Goal: Task Accomplishment & Management: Use online tool/utility

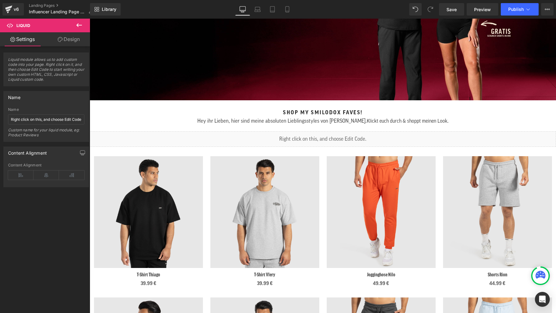
scroll to position [150, 0]
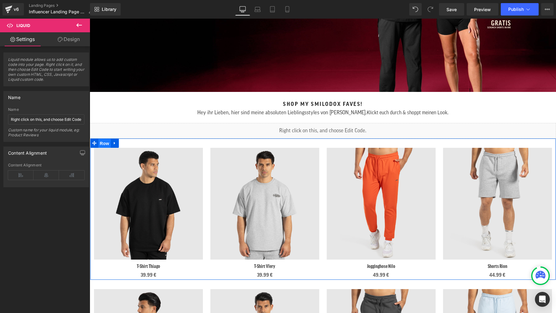
click at [104, 142] on span "Row" at bounding box center [104, 143] width 12 height 9
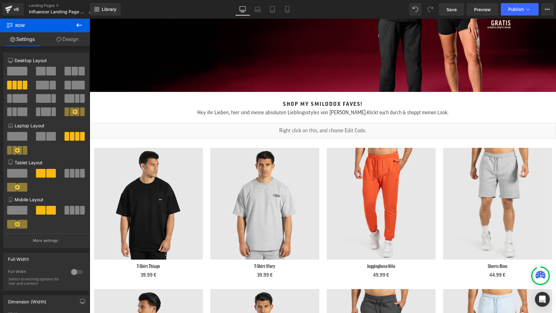
click at [115, 143] on div "Sale Off (P) Image T-Shirt Thiago (P) Title 39.99 € (P) Price Product Sale Off …" at bounding box center [323, 208] width 466 height 141
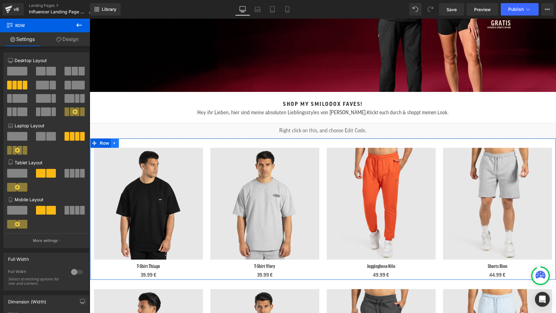
click at [115, 143] on icon at bounding box center [115, 143] width 4 height 5
click at [131, 142] on icon at bounding box center [131, 143] width 4 height 4
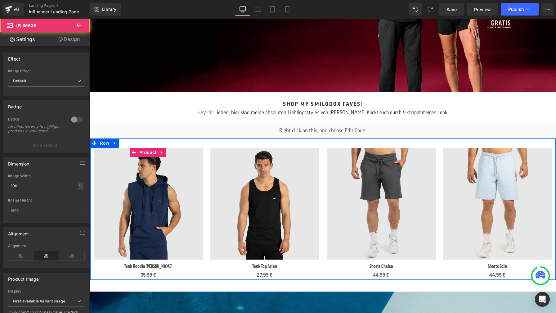
scroll to position [189, 0]
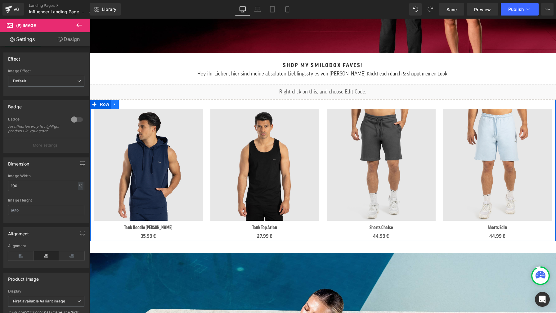
click at [114, 103] on icon at bounding box center [114, 104] width 1 height 3
click at [131, 103] on icon at bounding box center [131, 104] width 4 height 4
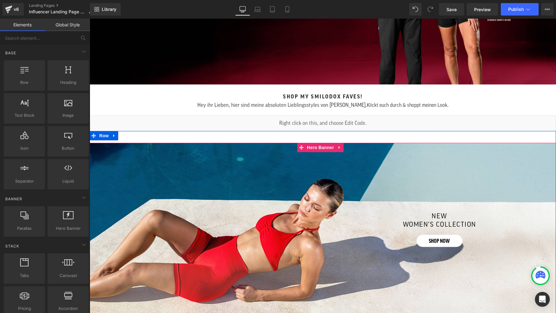
scroll to position [156, 0]
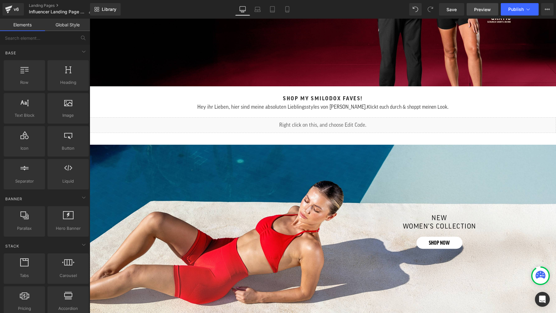
click at [476, 12] on span "Preview" at bounding box center [482, 9] width 17 height 7
click at [456, 11] on span "Save" at bounding box center [452, 9] width 10 height 7
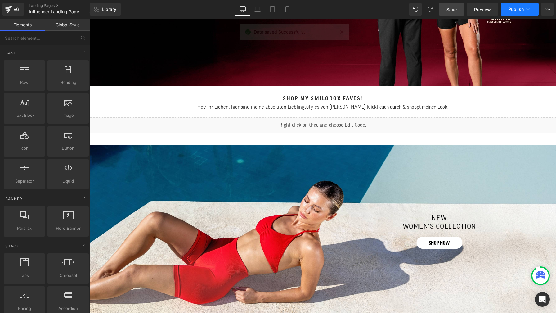
click at [510, 12] on button "Publish" at bounding box center [520, 9] width 38 height 12
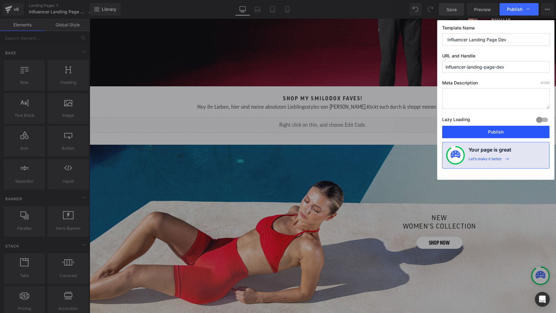
drag, startPoint x: 512, startPoint y: 133, endPoint x: 406, endPoint y: 111, distance: 108.4
click at [512, 133] on button "Publish" at bounding box center [495, 132] width 107 height 12
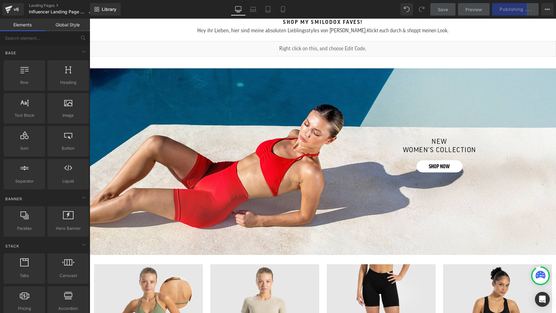
scroll to position [193, 0]
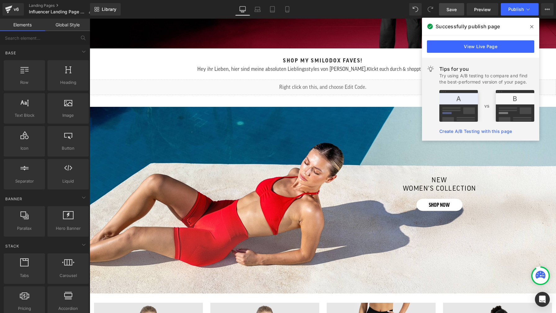
click at [533, 27] on icon at bounding box center [532, 26] width 3 height 5
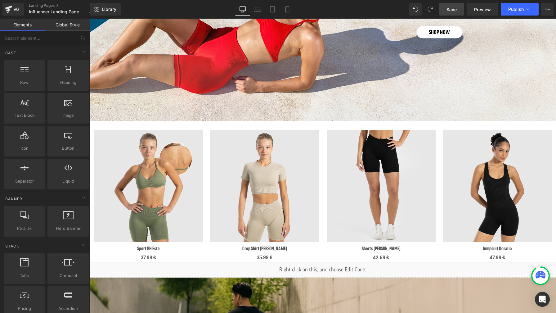
scroll to position [366, 0]
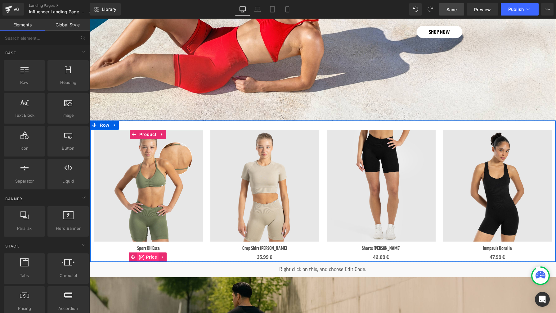
click at [151, 255] on span "(P) Price" at bounding box center [148, 256] width 22 height 9
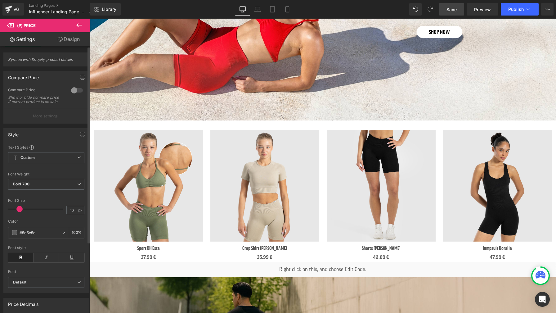
click at [73, 90] on div at bounding box center [77, 90] width 15 height 10
click at [75, 90] on div at bounding box center [77, 90] width 15 height 10
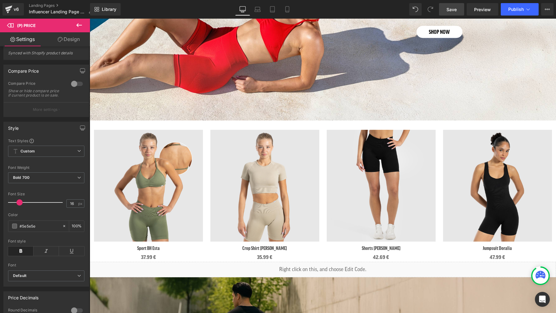
scroll to position [7, 0]
click at [74, 83] on div at bounding box center [77, 84] width 15 height 10
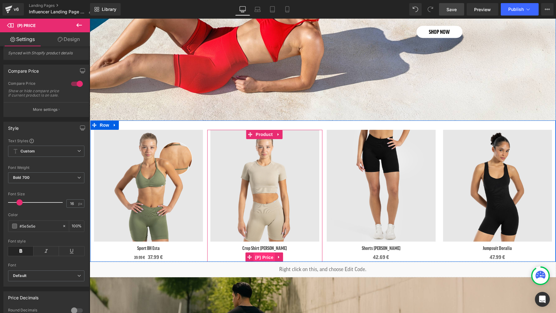
click at [263, 254] on span "(P) Price" at bounding box center [265, 257] width 22 height 9
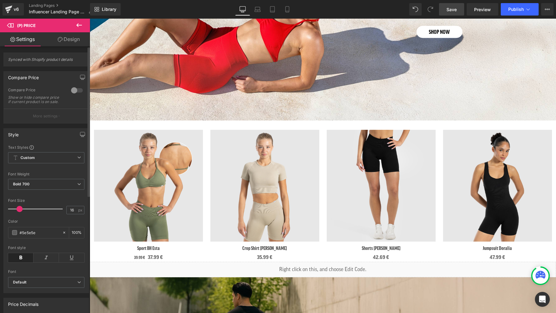
click at [73, 90] on div at bounding box center [77, 90] width 15 height 10
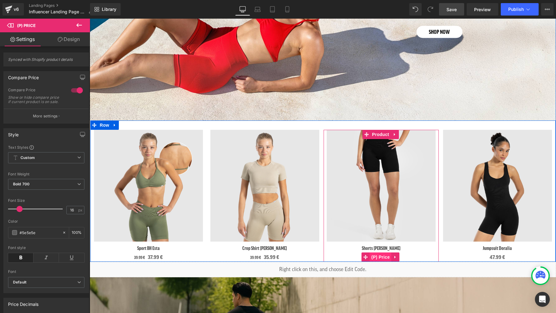
click at [378, 253] on span "(P) Price" at bounding box center [381, 256] width 22 height 9
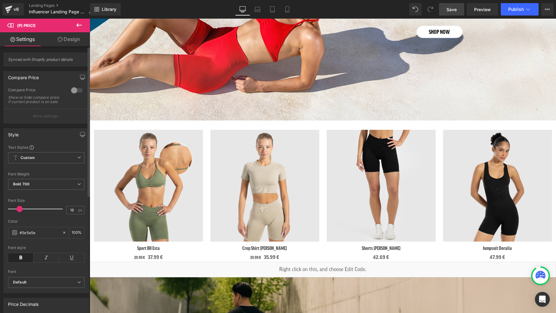
click at [75, 91] on div at bounding box center [77, 90] width 15 height 10
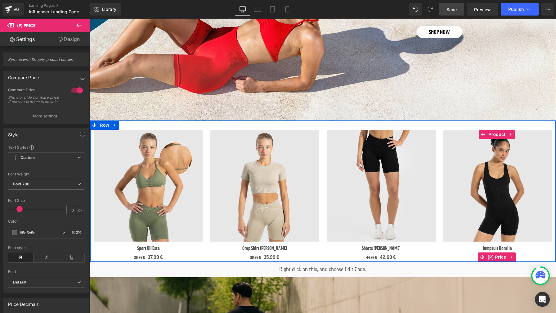
click at [493, 254] on span "(P) Price" at bounding box center [497, 256] width 22 height 9
click at [493, 253] on span "(P) Price" at bounding box center [497, 256] width 22 height 9
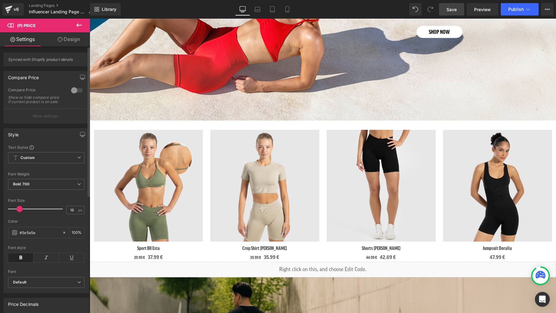
click at [75, 92] on div at bounding box center [77, 90] width 15 height 10
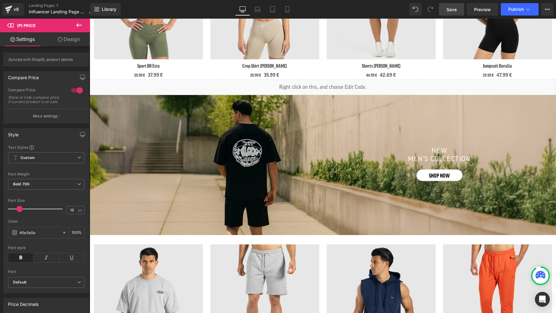
scroll to position [635, 0]
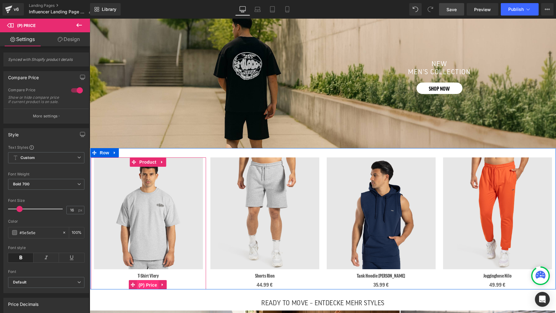
click at [148, 281] on span "(P) Price" at bounding box center [148, 284] width 22 height 9
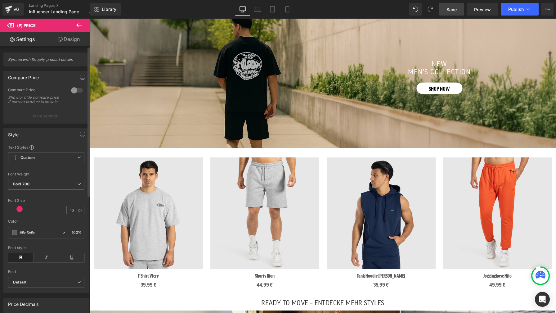
click at [73, 89] on div at bounding box center [77, 90] width 15 height 10
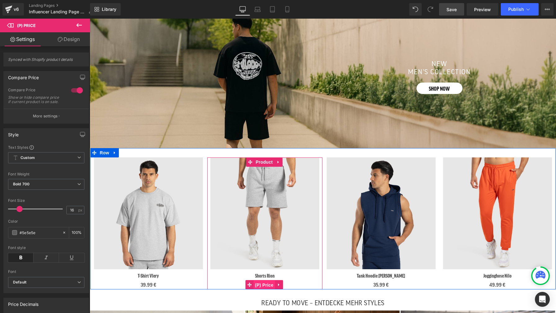
click at [264, 280] on span "(P) Price" at bounding box center [265, 284] width 22 height 9
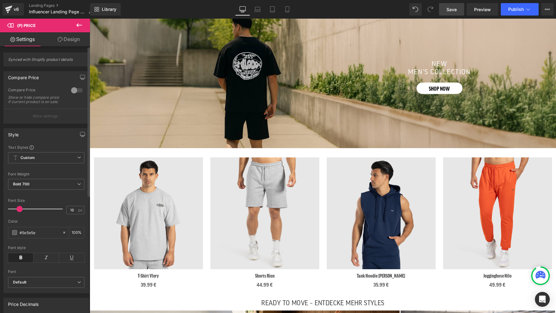
click at [75, 88] on div at bounding box center [77, 90] width 15 height 10
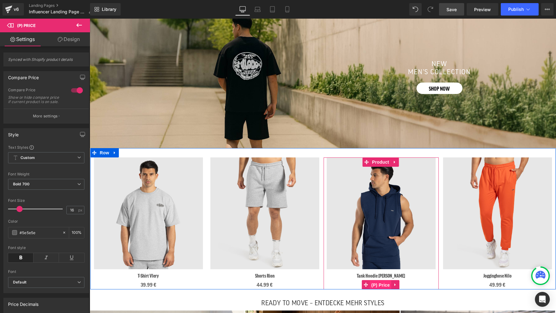
click at [378, 280] on span "(P) Price" at bounding box center [381, 284] width 22 height 9
click at [376, 280] on span "(P) Price" at bounding box center [381, 284] width 22 height 9
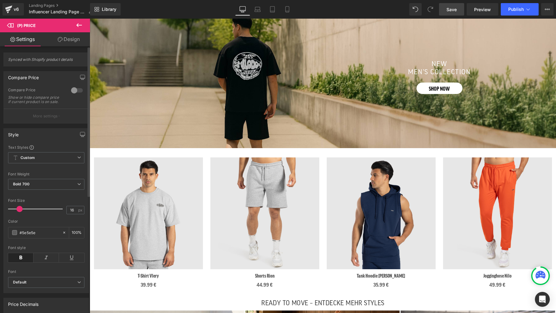
click at [74, 89] on div at bounding box center [77, 90] width 15 height 10
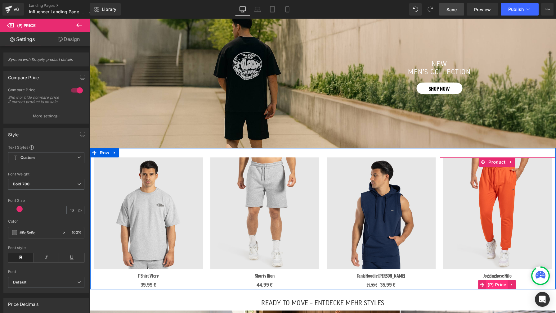
click at [497, 280] on span "(P) Price" at bounding box center [497, 284] width 22 height 9
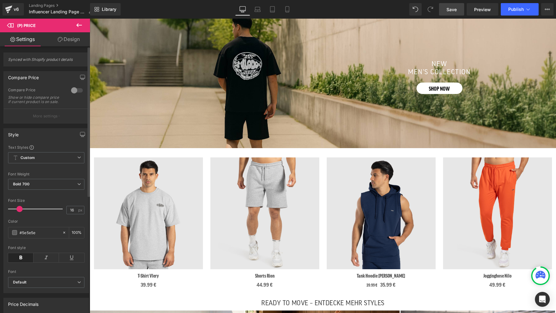
click at [74, 89] on div at bounding box center [77, 90] width 15 height 10
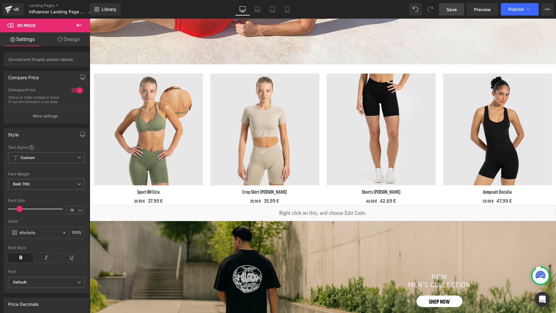
scroll to position [421, 0]
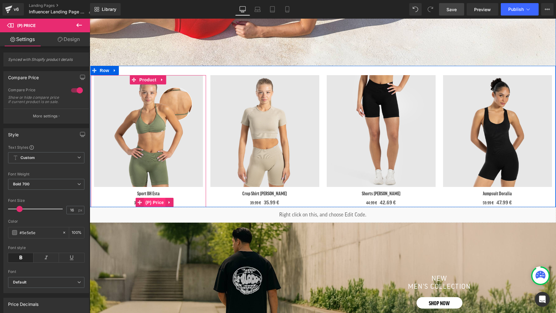
click at [148, 201] on span "(P) Price" at bounding box center [155, 202] width 22 height 9
click at [153, 198] on span "(P) Price" at bounding box center [155, 202] width 22 height 9
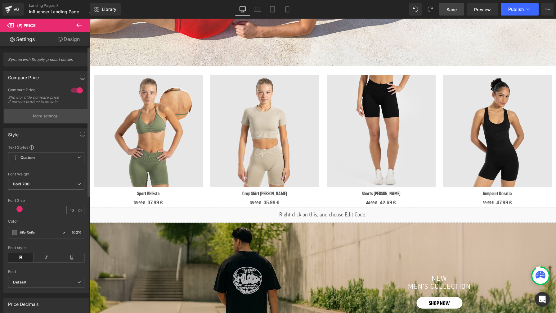
click at [52, 119] on p "More settings" at bounding box center [45, 116] width 25 height 6
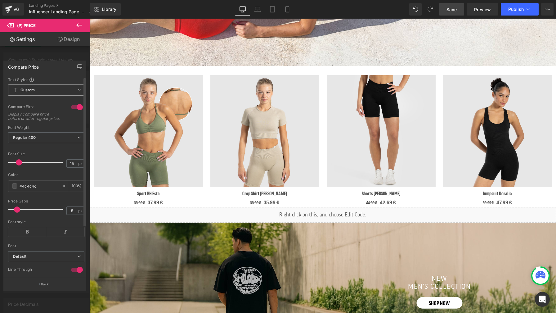
click at [51, 89] on span "Custom Setup Global Style" at bounding box center [46, 89] width 76 height 11
click at [52, 79] on div "Text Styles" at bounding box center [46, 79] width 76 height 5
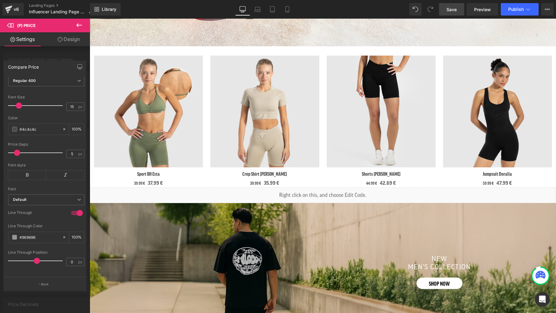
scroll to position [449, 0]
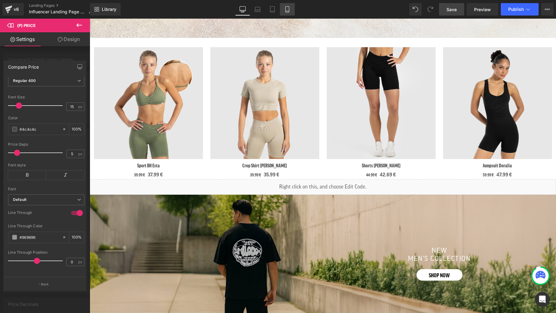
click at [288, 8] on icon at bounding box center [287, 9] width 6 height 6
type input "11"
type input "100"
type input "12"
type input "100"
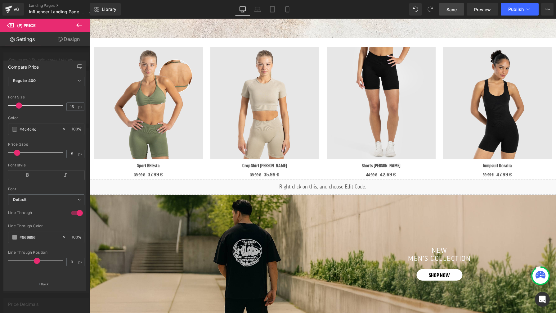
type input "#937d66"
type input "100"
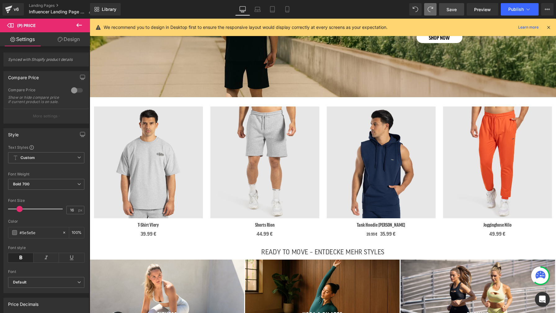
scroll to position [840, 0]
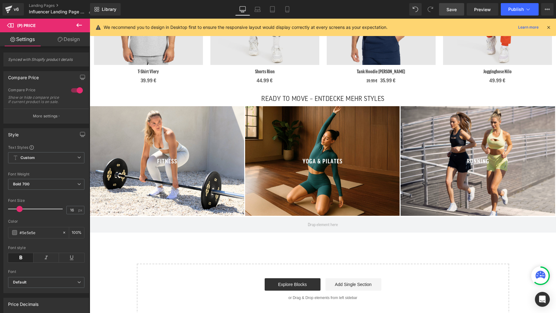
click at [548, 26] on icon at bounding box center [549, 28] width 6 height 6
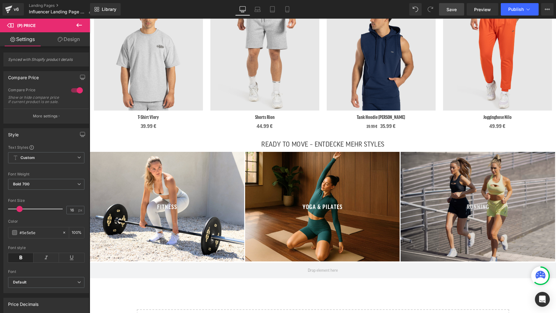
scroll to position [832, 0]
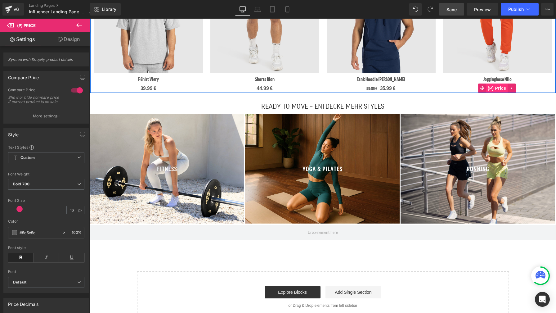
click at [494, 84] on span "(P) Price" at bounding box center [497, 88] width 22 height 9
click at [495, 84] on span "(P) Price" at bounding box center [497, 88] width 22 height 9
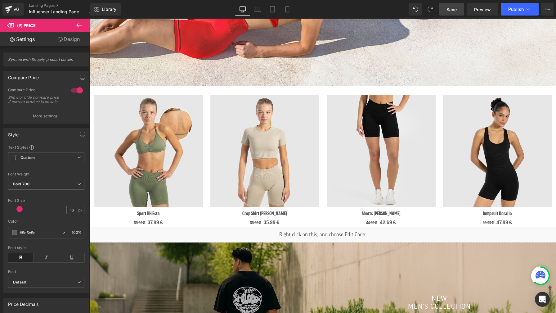
scroll to position [385, 0]
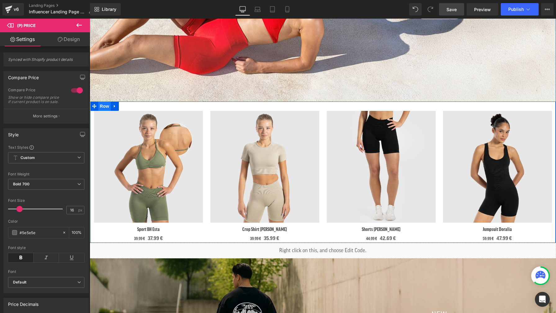
click at [104, 103] on span "Row" at bounding box center [104, 106] width 12 height 9
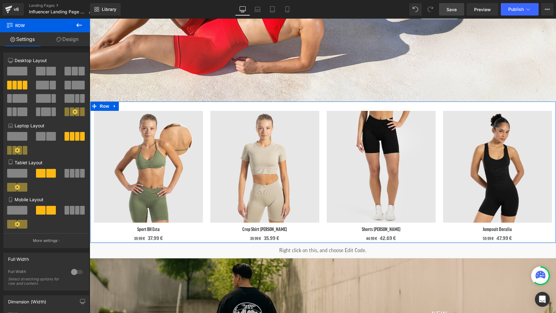
click at [63, 39] on link "Design" at bounding box center [67, 39] width 45 height 14
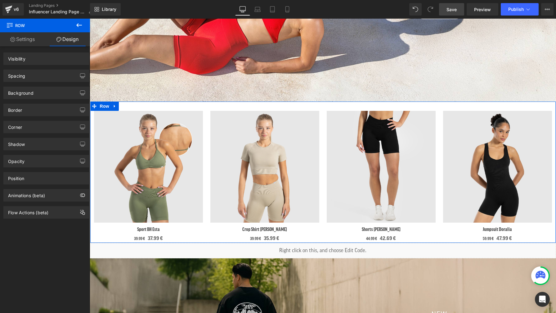
click at [28, 78] on div "Spacing" at bounding box center [46, 76] width 85 height 12
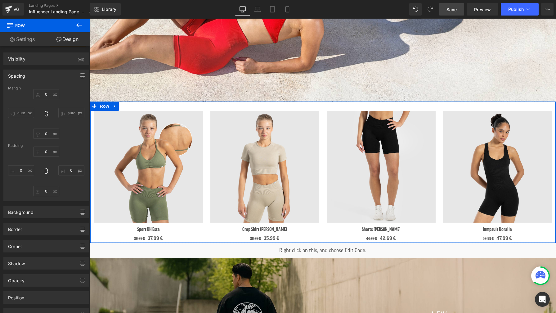
type input "0"
type input "30"
type input "0"
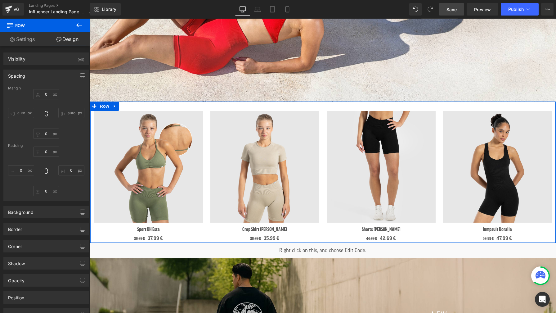
type input "0"
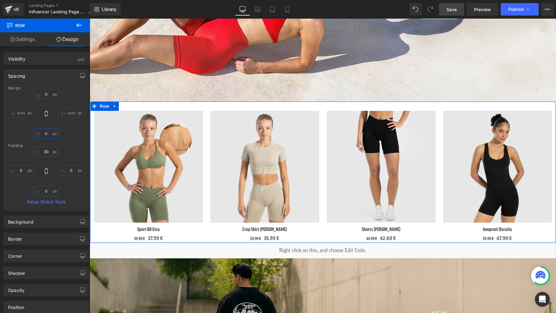
click at [44, 137] on input "0" at bounding box center [46, 134] width 26 height 10
type input "30"
click at [66, 152] on div "30px 30 0px 0 0px 0 0px 0" at bounding box center [46, 172] width 76 height 50
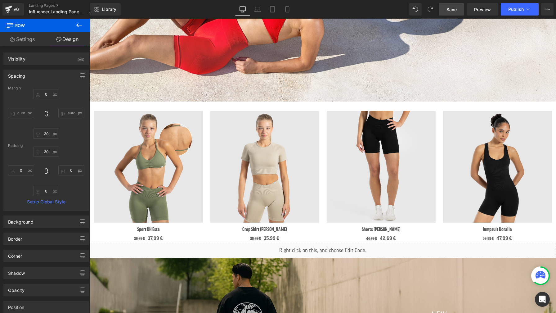
click at [446, 8] on link "Save" at bounding box center [451, 9] width 25 height 12
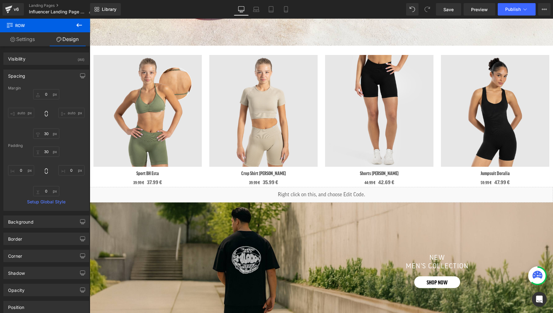
scroll to position [438, 0]
click at [257, 11] on icon at bounding box center [256, 9] width 6 height 6
type input "0"
type input "30"
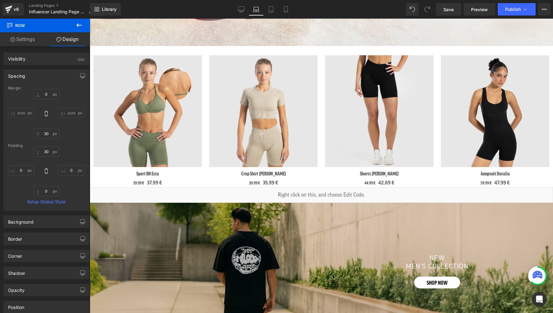
type input "0"
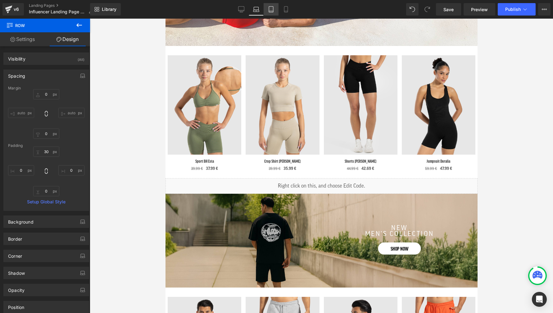
click at [269, 11] on icon at bounding box center [271, 9] width 6 height 6
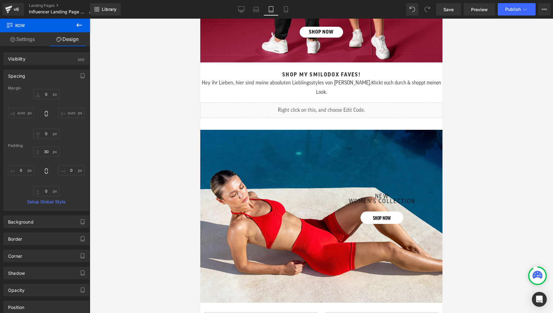
type input "0"
type input "30"
type input "0"
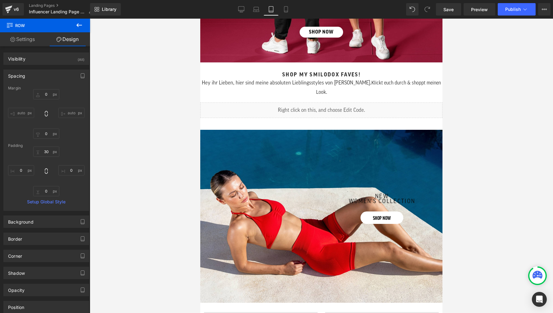
type input "0"
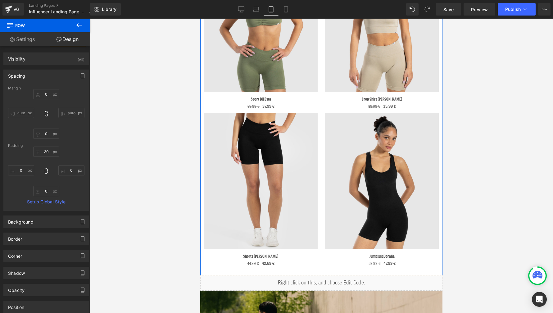
scroll to position [696, 0]
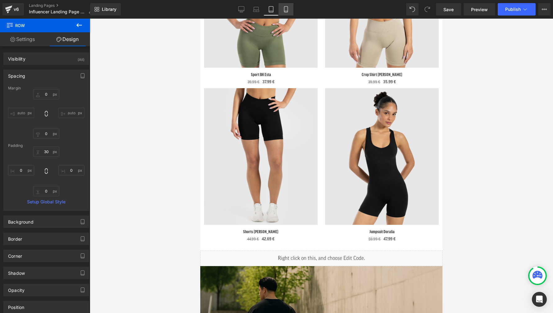
click at [287, 10] on icon at bounding box center [285, 10] width 3 height 6
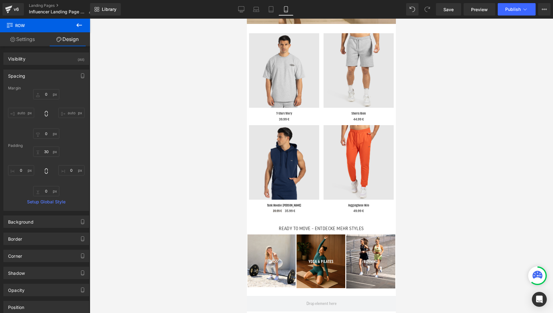
type input "0"
type input "30"
type input "0"
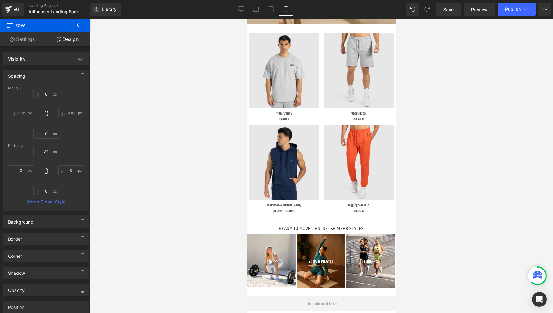
type input "0"
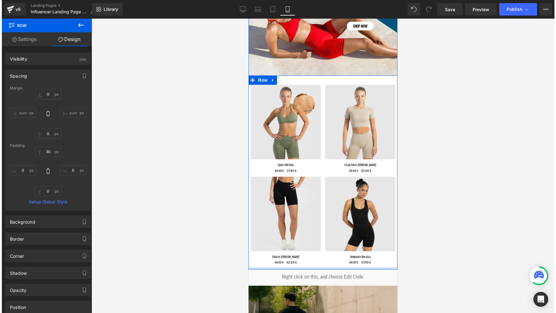
scroll to position [400, 0]
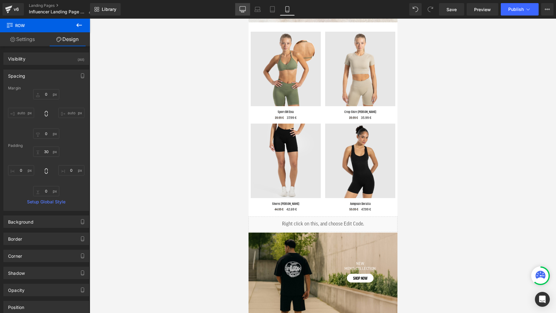
click at [245, 10] on icon at bounding box center [243, 9] width 6 height 6
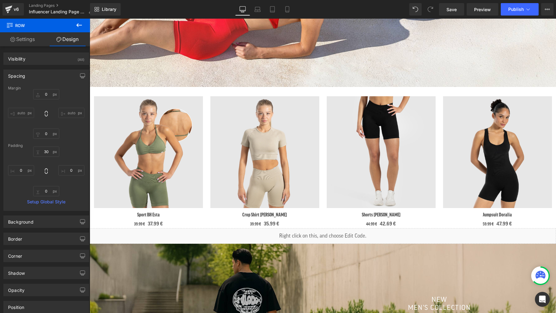
type input "0"
type input "30"
type input "0"
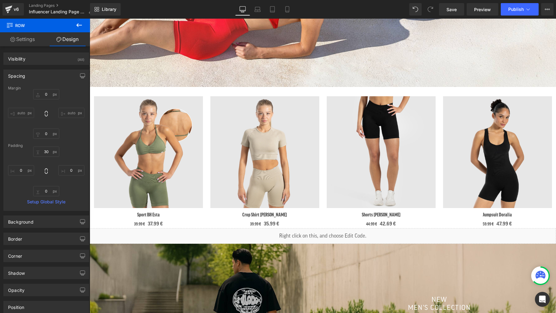
type input "0"
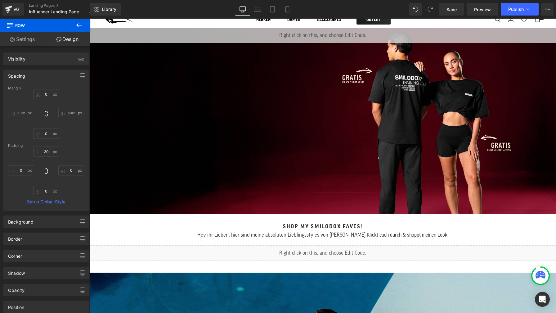
scroll to position [26, 0]
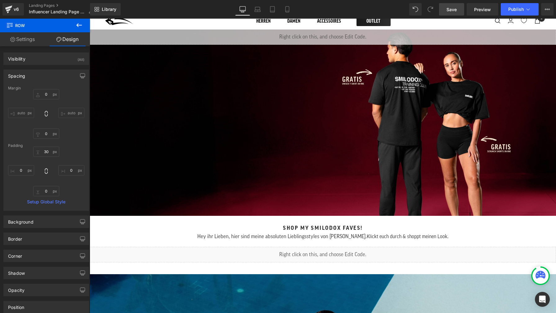
click at [452, 12] on link "Save" at bounding box center [451, 9] width 25 height 12
drag, startPoint x: 605, startPoint y: 31, endPoint x: 290, endPoint y: 230, distance: 373.1
click at [290, 231] on h1 "Hey ihr Lieben, hier sind meine absoluten Lieblingsstyles von Smilodox. Klickt …" at bounding box center [323, 235] width 467 height 9
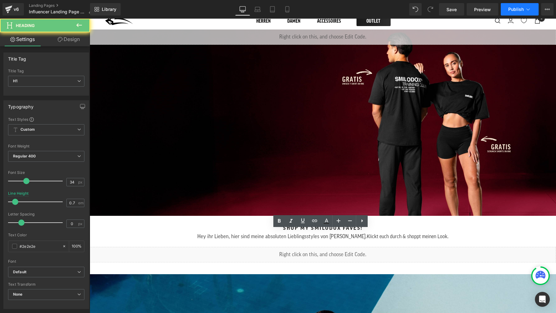
click at [516, 12] on button "Publish" at bounding box center [520, 9] width 38 height 12
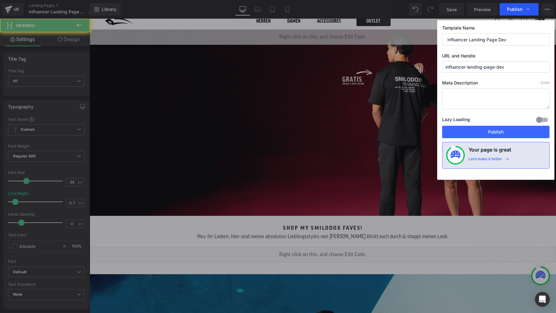
scroll to position [0, 0]
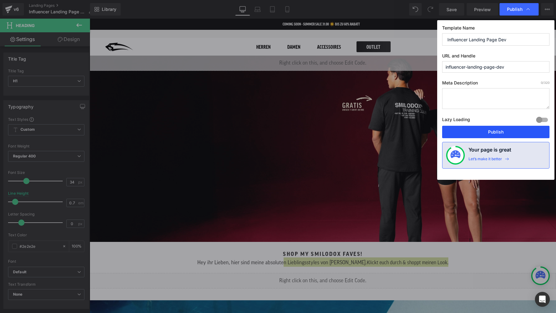
click at [497, 133] on button "Publish" at bounding box center [495, 132] width 107 height 12
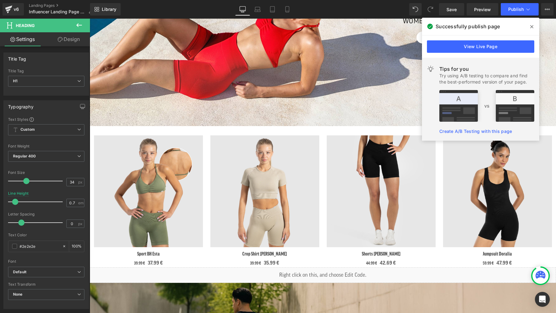
scroll to position [365, 0]
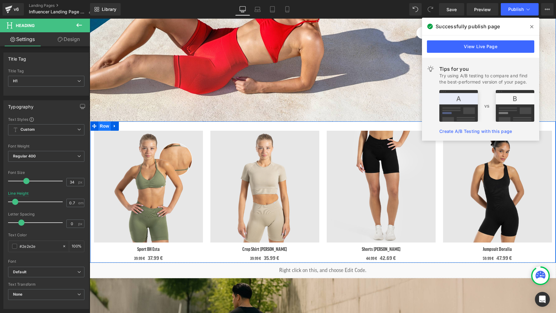
click at [104, 123] on span "Row" at bounding box center [104, 125] width 12 height 9
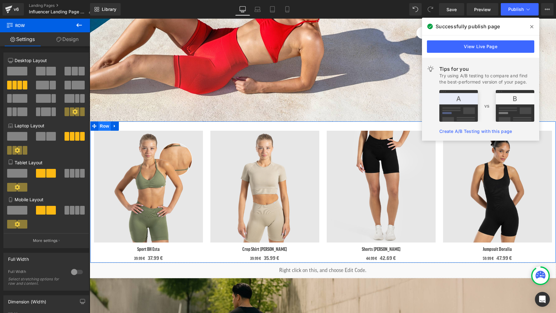
click at [72, 39] on link "Design" at bounding box center [67, 39] width 45 height 14
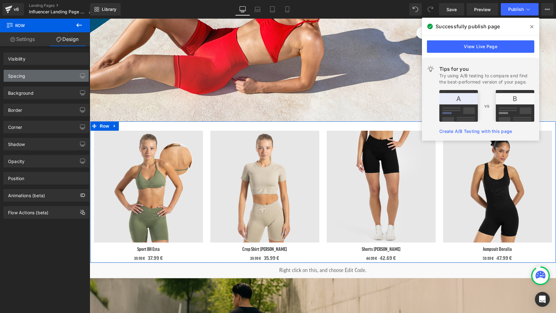
click at [41, 77] on div "Spacing" at bounding box center [46, 76] width 85 height 12
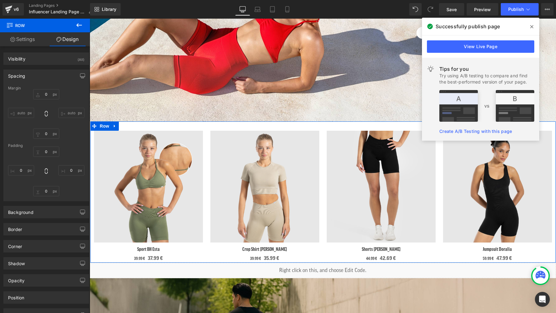
type input "0"
type input "30"
type input "0"
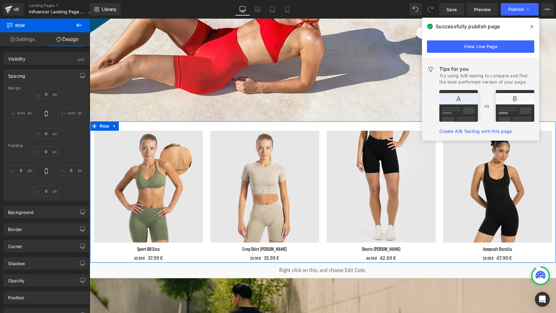
type input "0"
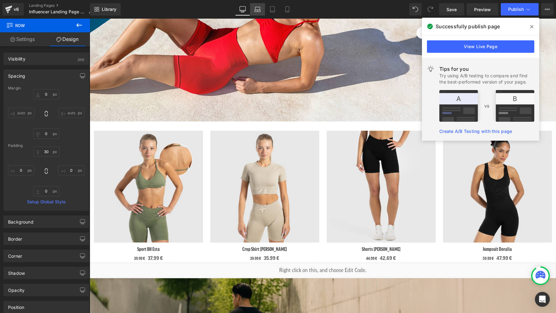
click at [259, 9] on icon at bounding box center [258, 9] width 6 height 6
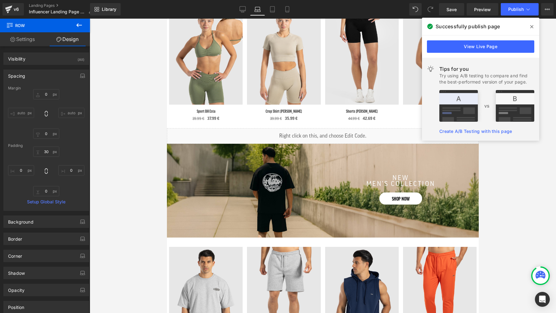
scroll to position [240, 0]
type input "0"
type input "30"
type input "0"
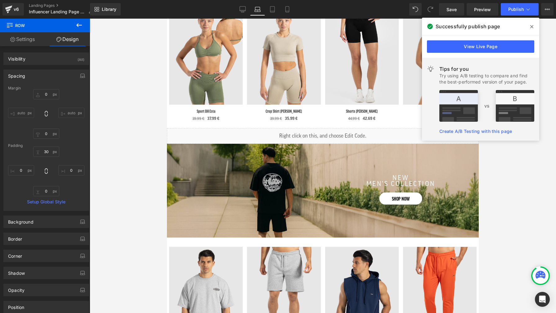
type input "0"
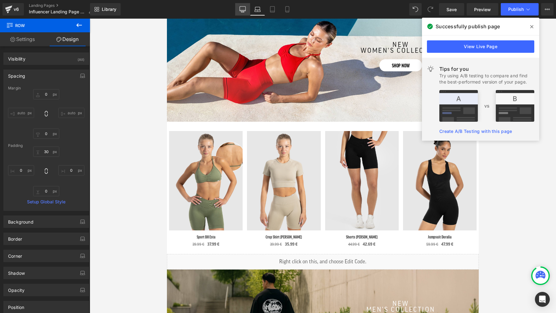
click at [244, 10] on icon at bounding box center [243, 9] width 6 height 6
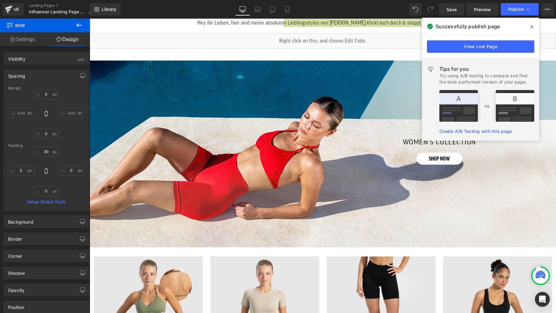
type input "0"
type input "30"
type input "0"
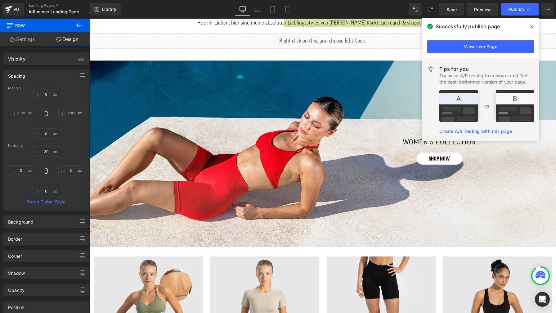
type input "0"
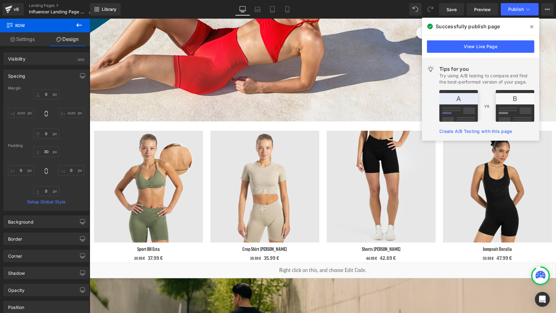
click at [531, 28] on icon at bounding box center [532, 26] width 3 height 5
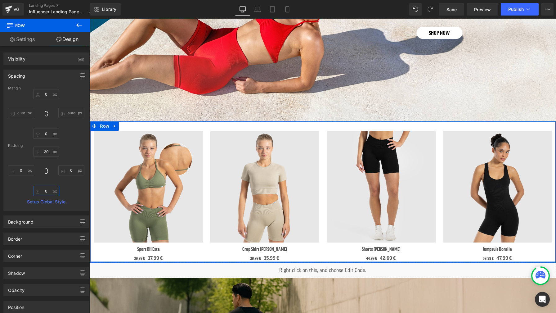
click at [46, 192] on input "0" at bounding box center [46, 191] width 26 height 10
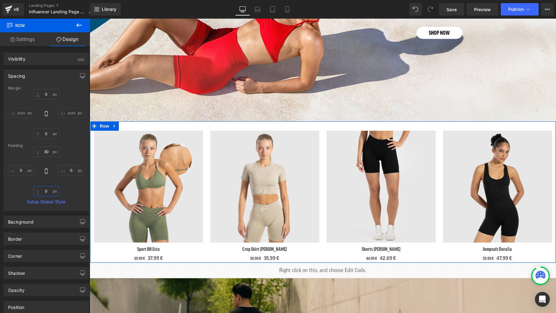
click at [46, 192] on input "0" at bounding box center [46, 191] width 26 height 10
type input "30"
click at [78, 193] on div "30px 30 0px 0 30 30 0px 0" at bounding box center [46, 172] width 76 height 50
click at [450, 8] on span "Save" at bounding box center [452, 9] width 10 height 7
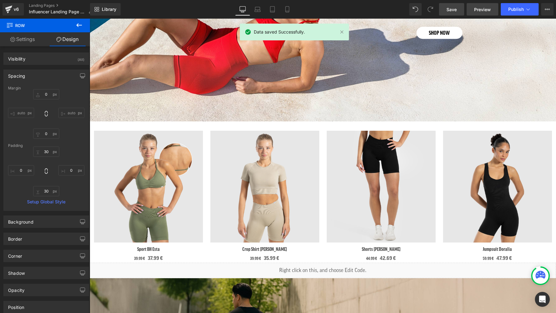
click at [492, 14] on link "Preview" at bounding box center [483, 9] width 32 height 12
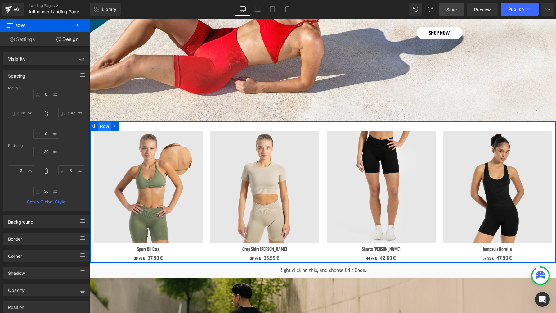
click at [98, 123] on span "Row" at bounding box center [104, 126] width 12 height 9
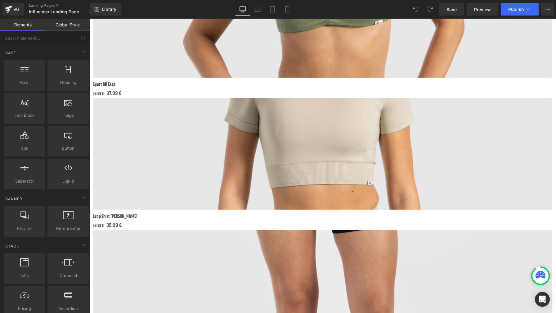
scroll to position [364, 0]
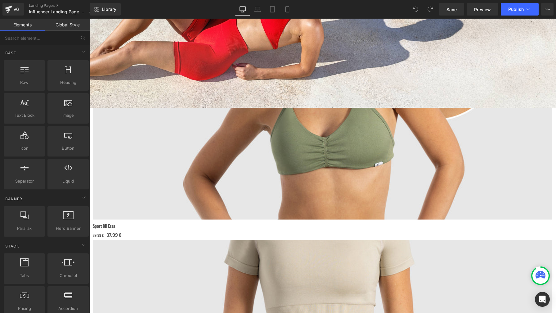
click at [90, 19] on span "Row" at bounding box center [90, 19] width 0 height 0
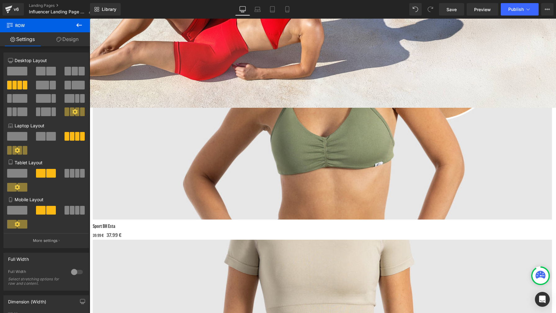
click at [62, 41] on link "Design" at bounding box center [67, 39] width 45 height 14
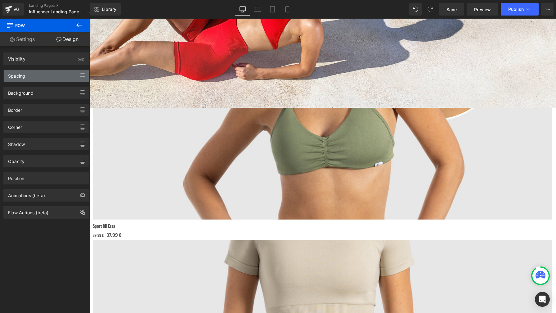
click at [54, 78] on div "Spacing" at bounding box center [46, 76] width 85 height 12
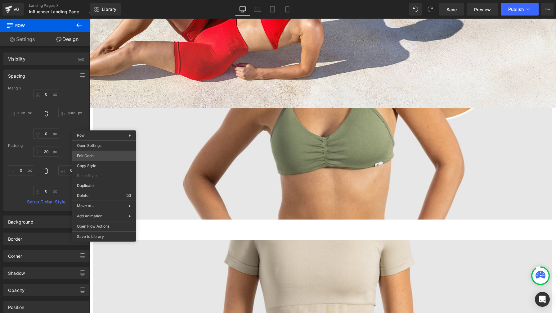
click at [110, 158] on body "Row You are previewing how the will restyle your page. You can not edit Element…" at bounding box center [278, 156] width 556 height 313
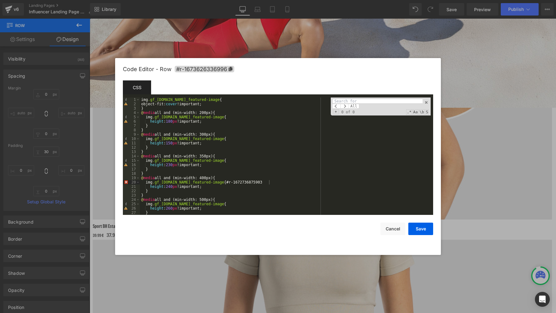
paste input "#r-1672736875903"
type input "#r-1672736875903"
click at [426, 103] on span at bounding box center [426, 102] width 4 height 4
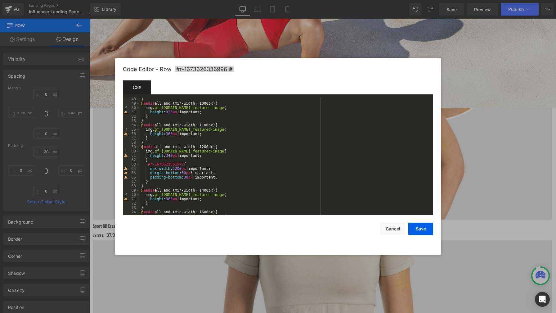
scroll to position [205, 0]
click at [393, 231] on button "Cancel" at bounding box center [393, 229] width 25 height 12
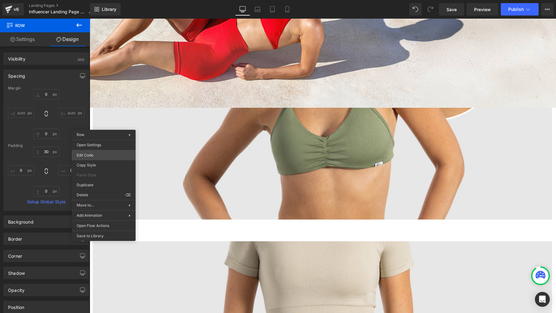
click at [109, 155] on body "Row You are previewing how the will restyle your page. You can not edit Element…" at bounding box center [278, 156] width 556 height 313
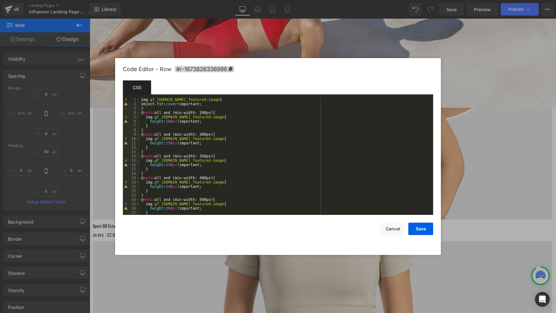
click at [270, 148] on div "img .gf_product-image.gf_featured-image { object-fit: cover !important; } @ med…" at bounding box center [285, 160] width 291 height 126
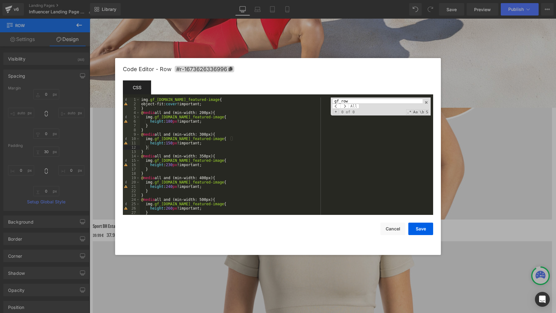
scroll to position [476, 0]
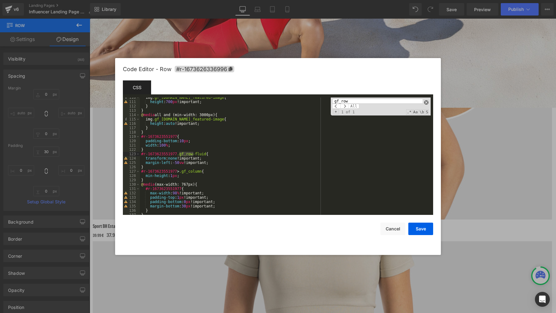
type input "gf_row"
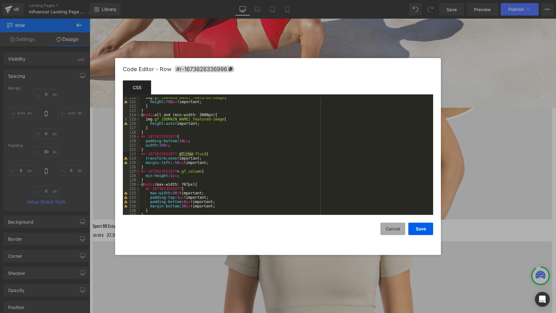
click at [0, 0] on button "Cancel" at bounding box center [0, 0] width 0 height 0
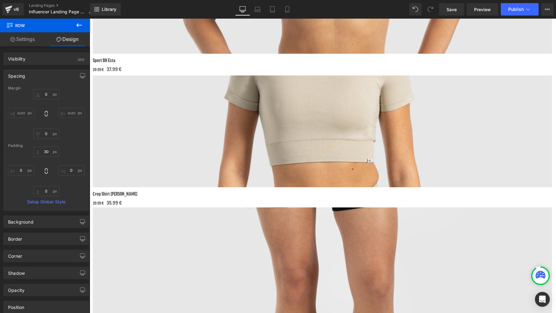
scroll to position [539, 0]
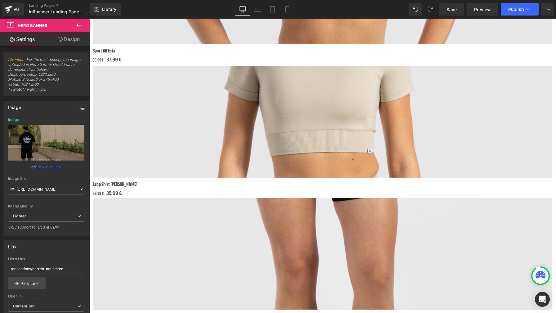
click at [90, 19] on span "Hero Banner" at bounding box center [90, 19] width 0 height 0
click at [63, 39] on link "Design" at bounding box center [68, 39] width 45 height 14
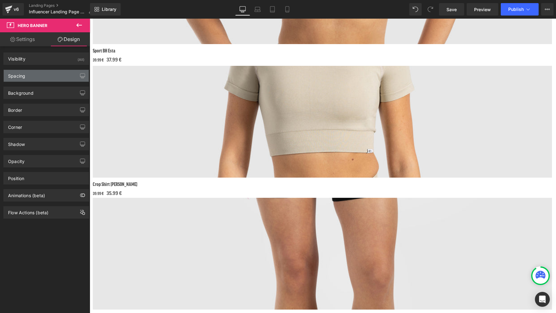
click at [44, 79] on div "Spacing" at bounding box center [46, 76] width 85 height 12
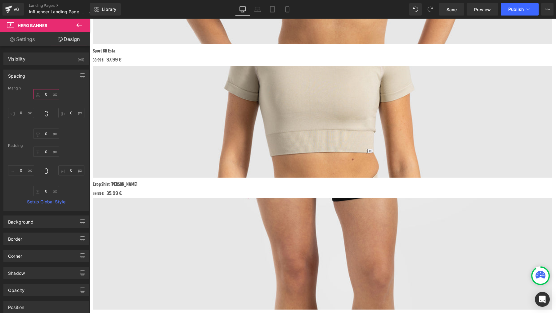
click at [48, 94] on input "0" at bounding box center [46, 94] width 26 height 10
type input "30"
click at [456, 10] on span "Save" at bounding box center [452, 9] width 10 height 7
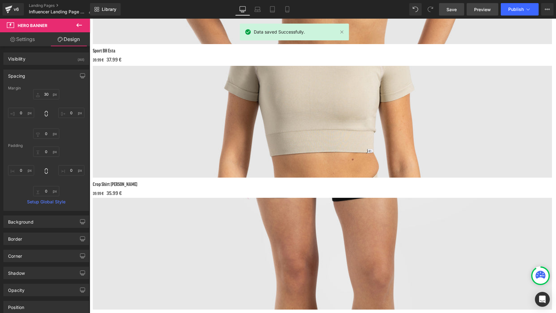
click at [490, 11] on span "Preview" at bounding box center [482, 9] width 17 height 7
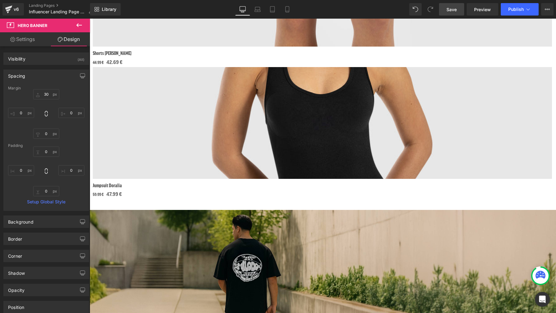
scroll to position [805, 0]
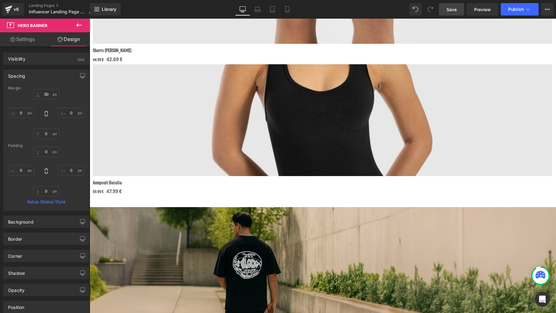
click at [90, 19] on span "Heading" at bounding box center [90, 19] width 0 height 0
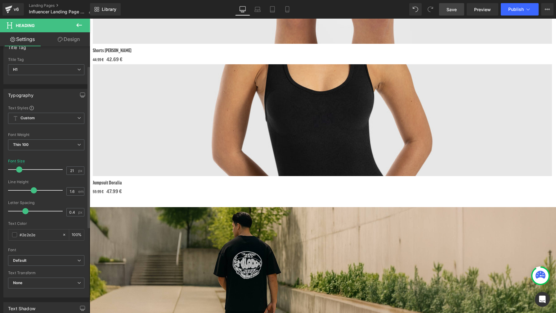
scroll to position [0, 0]
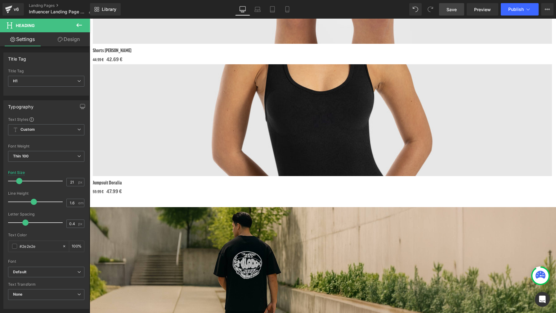
click at [61, 41] on icon at bounding box center [60, 39] width 5 height 5
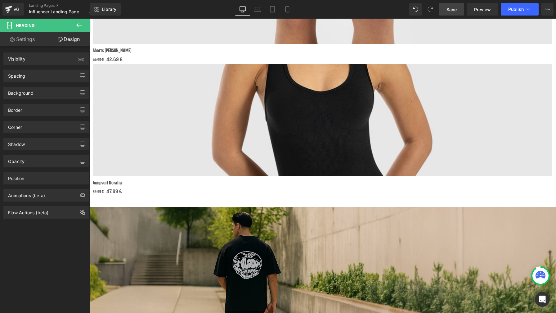
click at [28, 40] on link "Settings" at bounding box center [22, 39] width 45 height 14
type input "100"
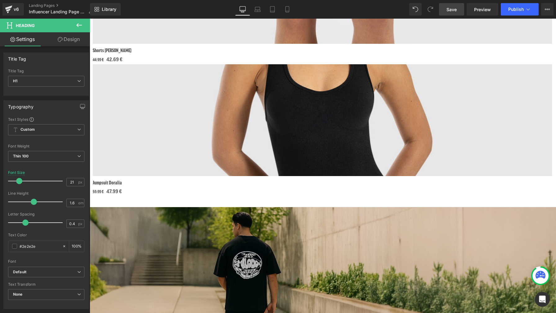
click at [90, 19] on span "Heading" at bounding box center [90, 19] width 0 height 0
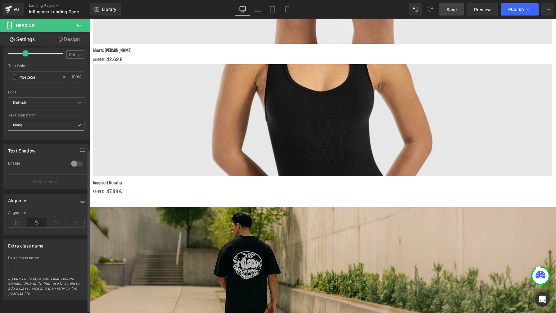
scroll to position [174, 0]
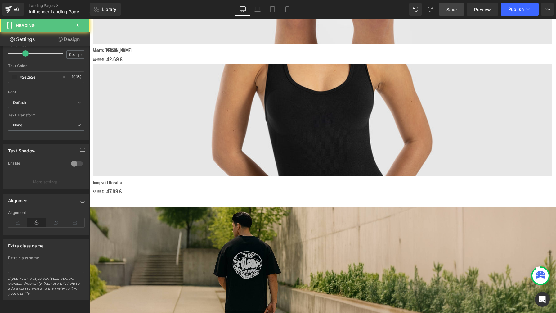
click at [68, 40] on link "Design" at bounding box center [68, 39] width 45 height 14
type input "28"
type input "0"
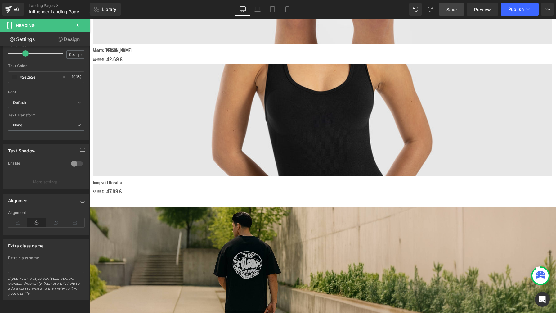
type input "0"
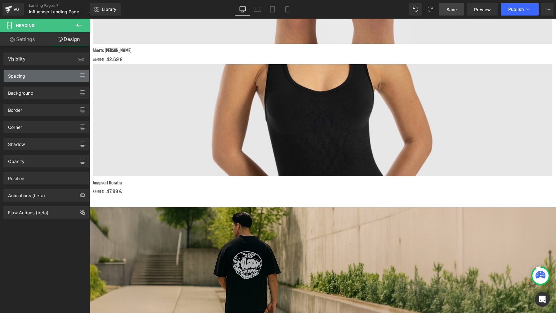
click at [47, 74] on div "Spacing" at bounding box center [46, 76] width 85 height 12
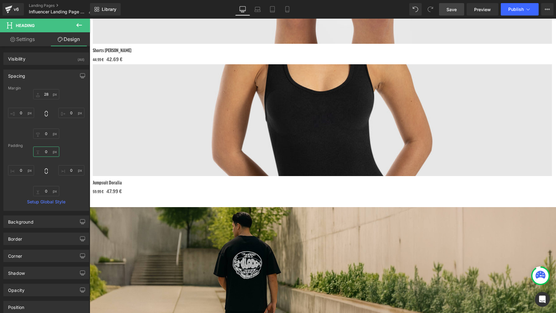
click at [44, 150] on input "0" at bounding box center [46, 152] width 26 height 10
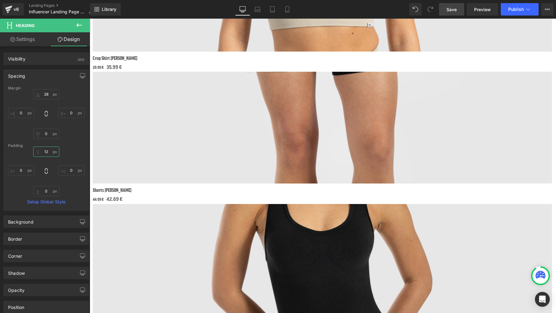
scroll to position [827, 0]
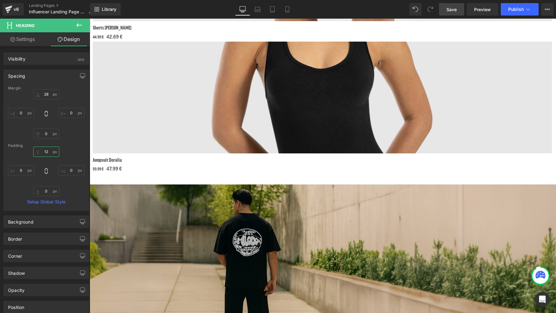
type input "12"
click at [453, 8] on span "Save" at bounding box center [452, 9] width 10 height 7
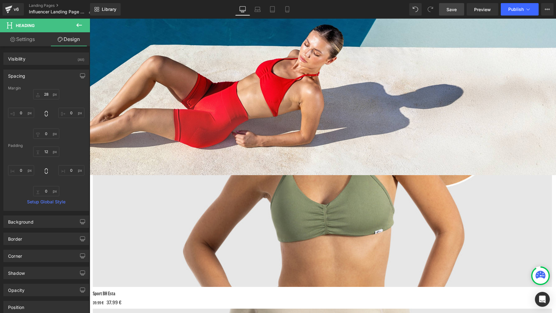
scroll to position [47, 0]
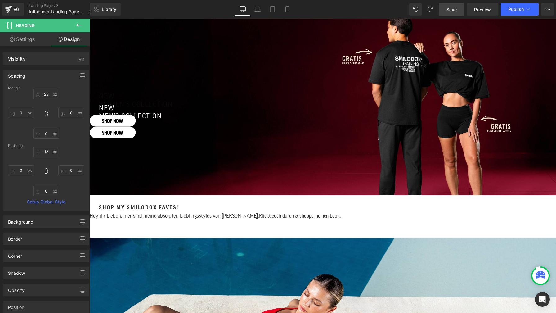
click at [415, 220] on div at bounding box center [323, 220] width 467 height 0
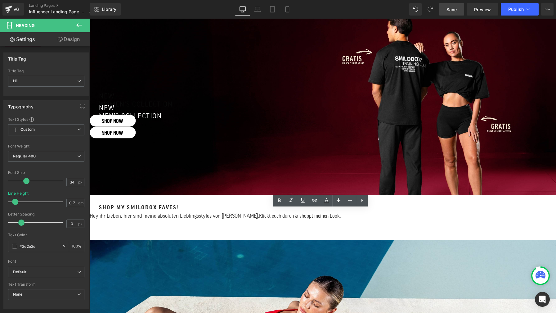
click at [341, 216] on span "Klickt euch durch & shoppt meinen Look." at bounding box center [300, 216] width 82 height 5
click at [315, 218] on h1 "Hey ihr Lieben, hier sind meine absoluten Lieblingsstyles von [PERSON_NAME]. Kl…" at bounding box center [323, 215] width 467 height 9
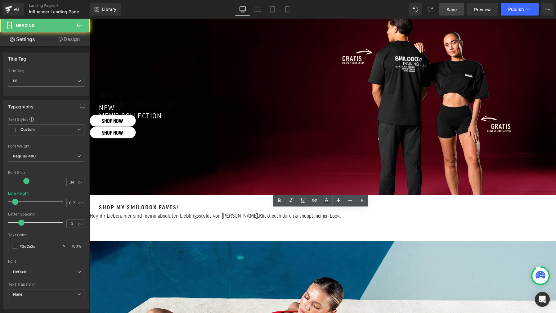
click at [259, 215] on span "Hey ihr Lieben, hier sind meine absoluten Lieblingsstyles von [PERSON_NAME]." at bounding box center [174, 215] width 169 height 5
click at [445, 215] on h1 "Hey ihr Lieben, hier sind meine absoluten Lieblingsstyles von [PERSON_NAME]. Kl…" at bounding box center [323, 215] width 467 height 9
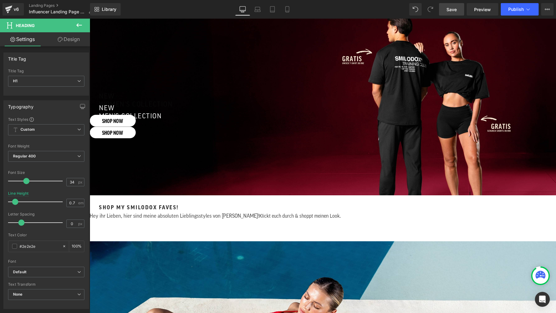
click at [447, 12] on span "Save" at bounding box center [452, 9] width 10 height 7
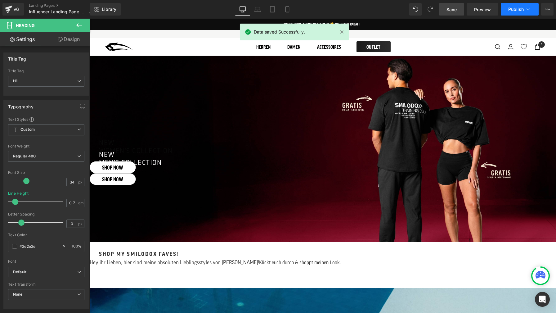
click at [513, 9] on span "Publish" at bounding box center [516, 9] width 16 height 5
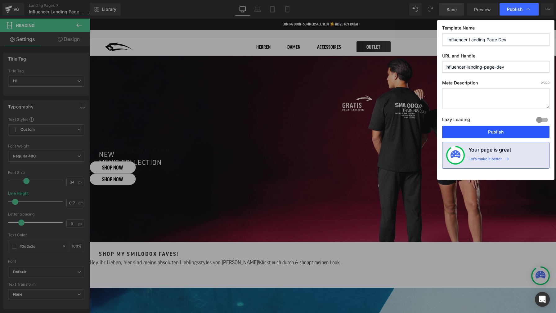
click at [501, 135] on button "Publish" at bounding box center [495, 132] width 107 height 12
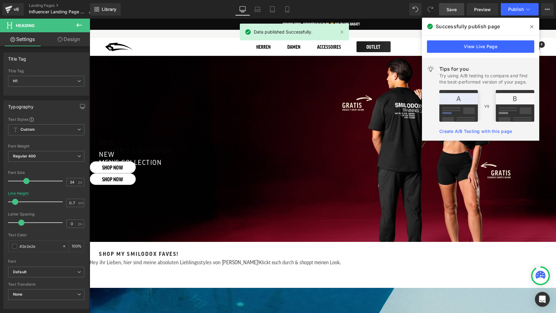
click at [533, 26] on icon at bounding box center [532, 26] width 3 height 5
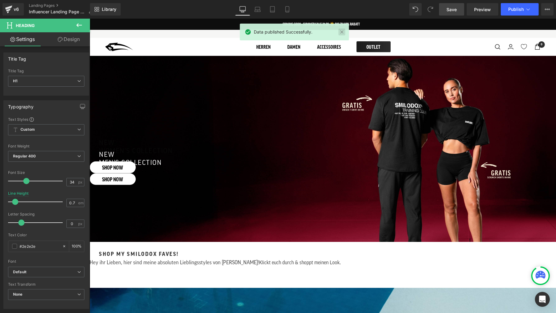
click at [342, 32] on link at bounding box center [342, 32] width 7 height 7
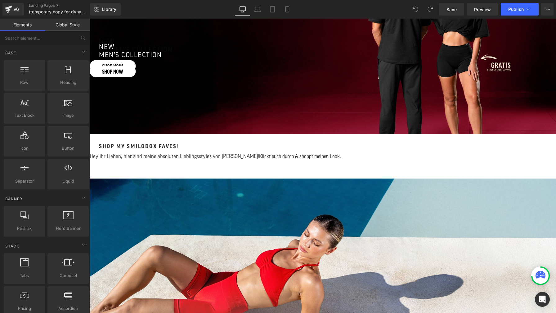
scroll to position [196, 0]
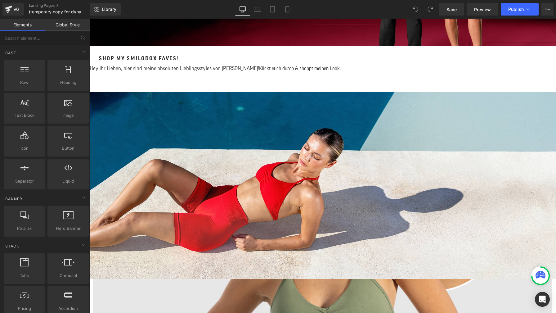
click at [90, 19] on span "Liquid" at bounding box center [90, 19] width 0 height 0
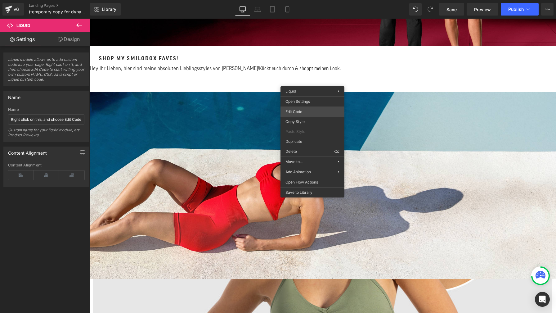
click at [313, 0] on div "Liquid You are previewing how the will restyle your page. You can not edit Elem…" at bounding box center [278, 0] width 556 height 0
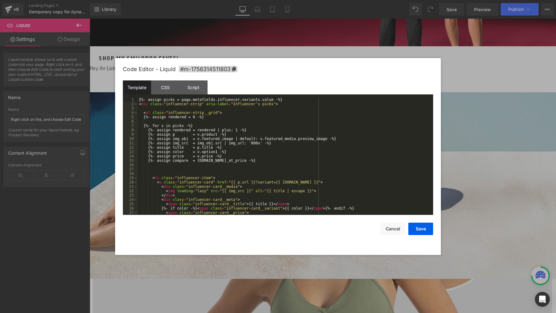
click at [0, 0] on div "{%- assign picks = page.metafields.influencer.variants.value -%} < div class = …" at bounding box center [0, 0] width 0 height 0
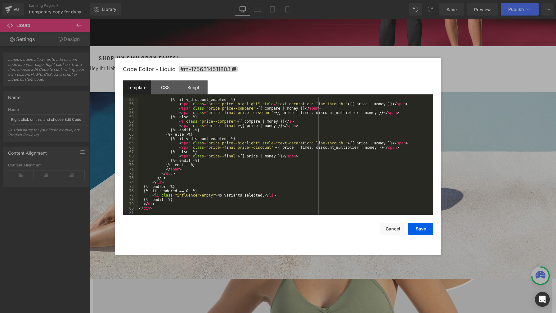
scroll to position [0, 0]
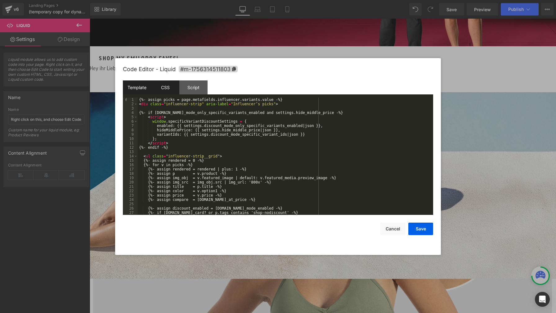
click at [0, 0] on div "CSS" at bounding box center [0, 0] width 0 height 0
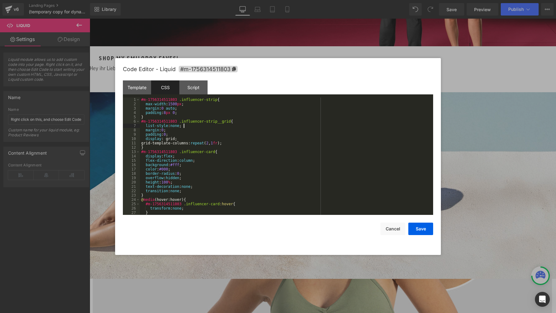
click at [0, 0] on div "#m-1756314511803 .influencer-strip { max-width : 1500 px ; margin : 0 auto ; pa…" at bounding box center [0, 0] width 0 height 0
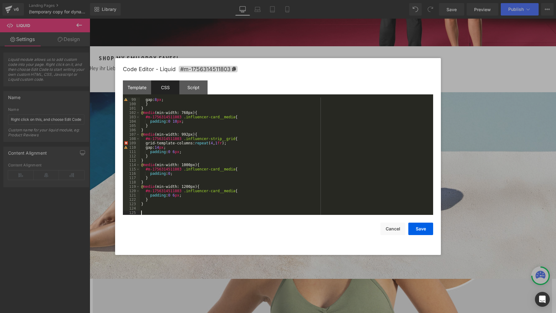
scroll to position [469, 0]
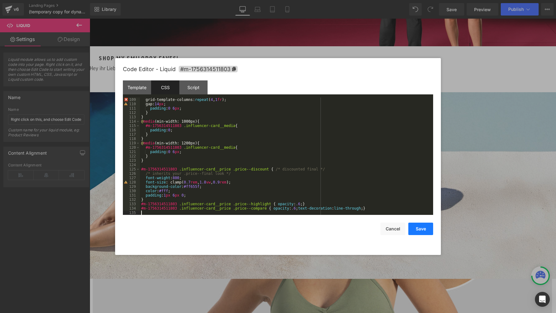
click at [421, 229] on button "Save" at bounding box center [421, 229] width 25 height 12
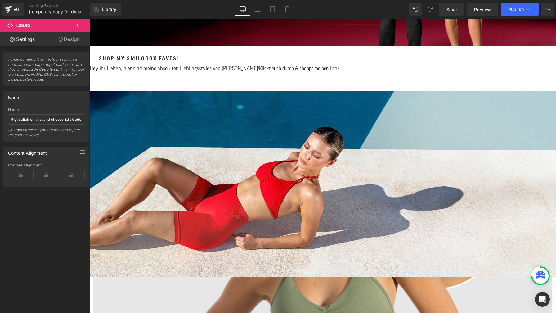
scroll to position [184, 0]
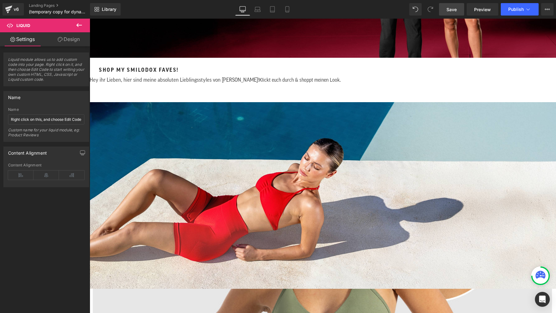
click at [454, 11] on span "Save" at bounding box center [452, 9] width 10 height 7
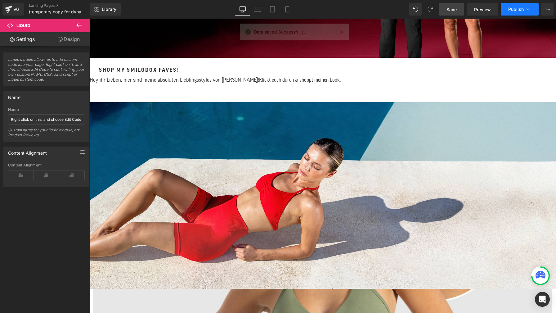
click at [514, 9] on span "Publish" at bounding box center [516, 9] width 16 height 5
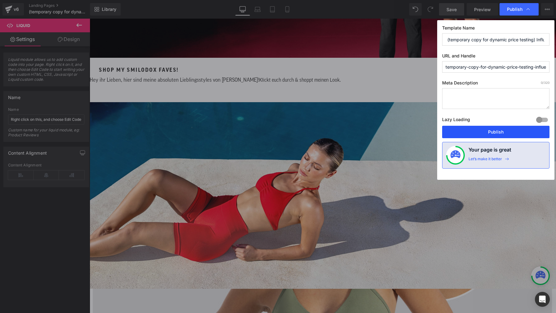
click at [0, 0] on button "Publish" at bounding box center [0, 0] width 0 height 0
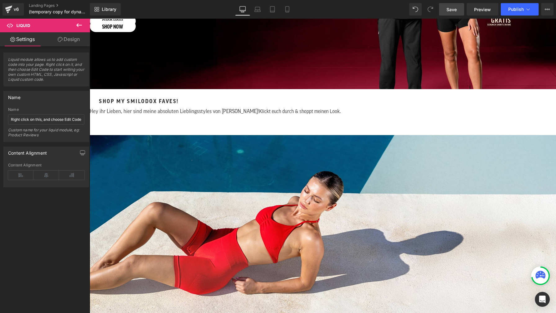
scroll to position [152, 0]
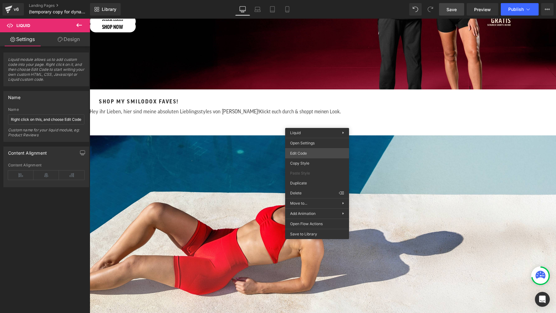
click at [323, 0] on div "Liquid You are previewing how the will restyle your page. You can not edit Elem…" at bounding box center [278, 0] width 556 height 0
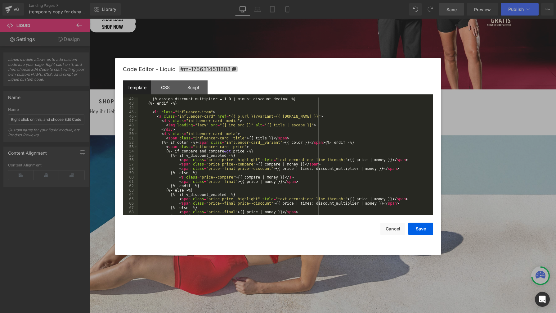
scroll to position [197, 0]
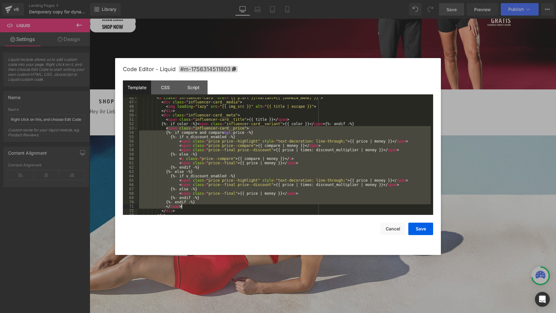
drag, startPoint x: 165, startPoint y: 128, endPoint x: 199, endPoint y: 205, distance: 83.8
click at [0, 0] on div "< a class = "influencer-card" href = "{{ p.url }}?variant={{ v.id }}" > < div c…" at bounding box center [0, 0] width 0 height 0
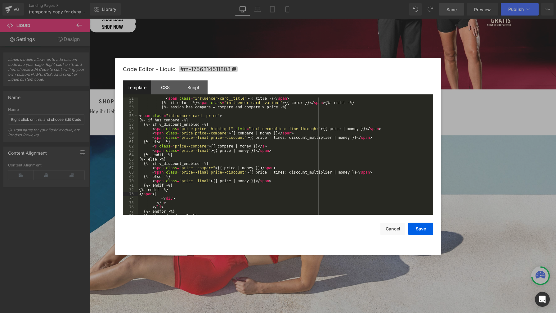
scroll to position [219, 0]
click at [0, 0] on div "< span class = "influencer-card__title" > {{ title }} </ span > {%- if color -%…" at bounding box center [0, 0] width 0 height 0
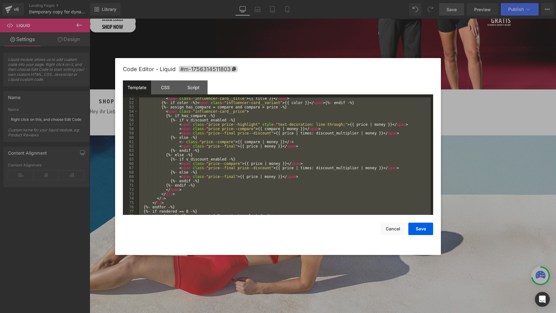
click at [0, 0] on div "< span class = "influencer-card__title" > {{ title }} </ span > {%- if color -%…" at bounding box center [0, 0] width 0 height 0
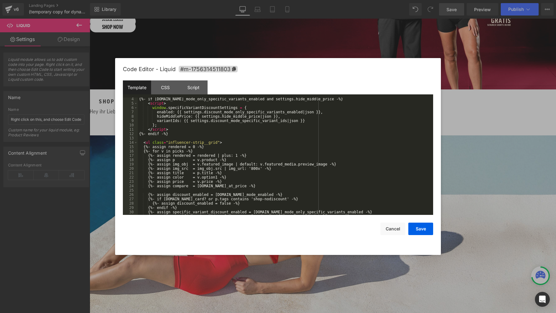
scroll to position [14, 0]
click at [0, 0] on button "Save" at bounding box center [0, 0] width 0 height 0
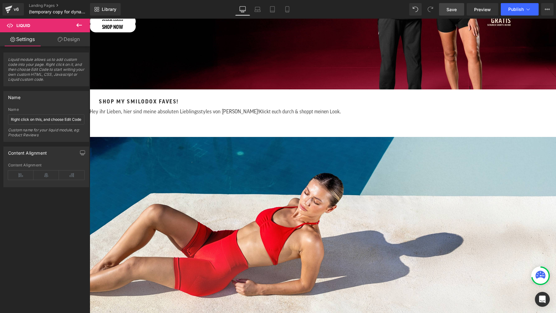
click at [454, 10] on span "Save" at bounding box center [452, 9] width 10 height 7
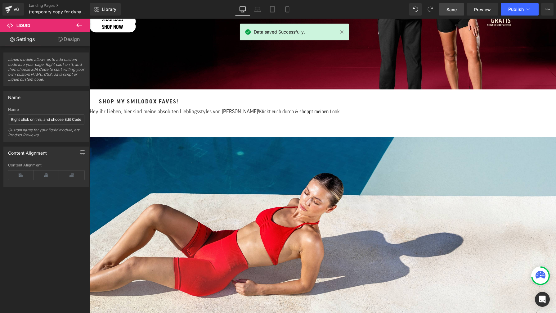
click at [451, 13] on link "Save" at bounding box center [451, 9] width 25 height 12
click at [517, 10] on span "Publish" at bounding box center [516, 9] width 16 height 5
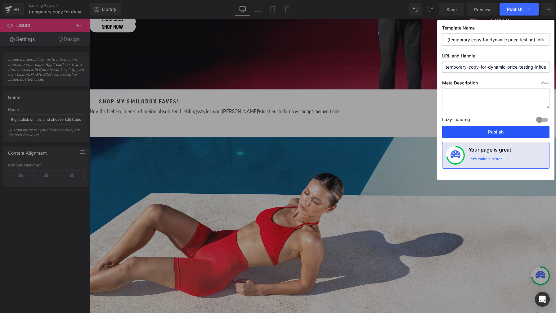
click at [500, 133] on button "Publish" at bounding box center [495, 132] width 107 height 12
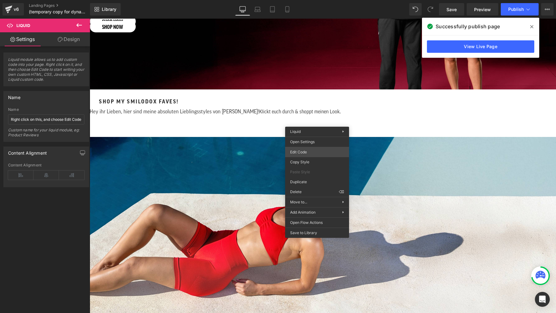
click at [310, 0] on div "Liquid You are previewing how the will restyle your page. You can not edit Elem…" at bounding box center [278, 0] width 556 height 0
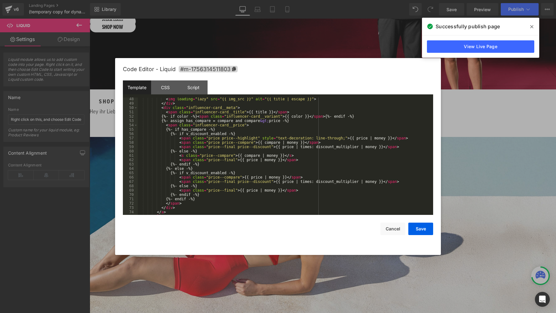
scroll to position [186, 0]
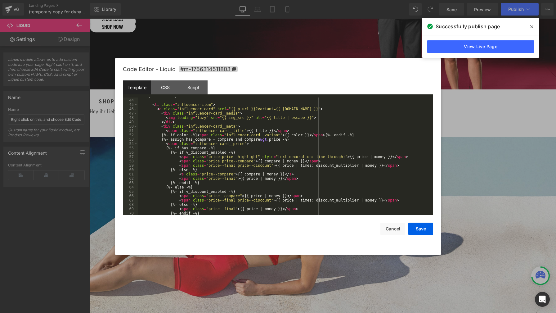
click at [328, 118] on div "{%- endif -%} < li class = "influencer-item" > < a class = "influencer-card" hr…" at bounding box center [284, 157] width 293 height 126
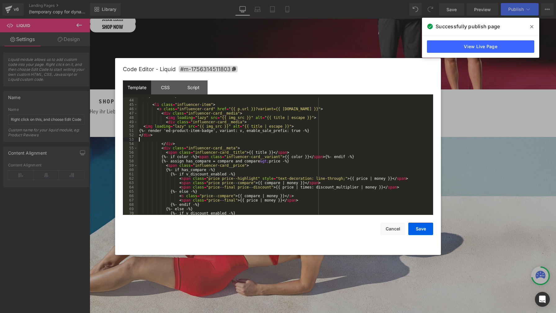
click at [144, 127] on div "{%- endif -%} < li class = "influencer-item" > < a class = "influencer-card" hr…" at bounding box center [284, 157] width 293 height 126
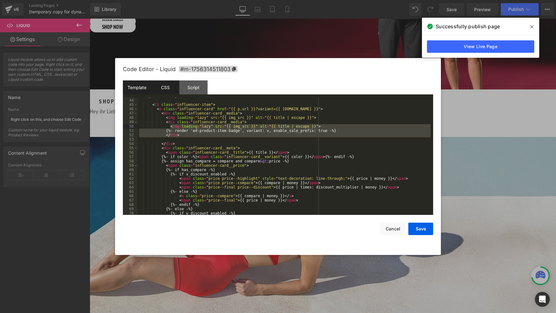
click at [166, 88] on div "CSS" at bounding box center [165, 87] width 28 height 14
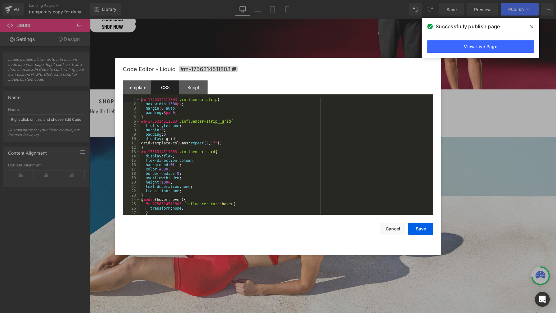
click at [274, 126] on div "#m-1756314511803 .influencer-strip { max-width : 1500 px ; margin : 0 auto ; pa…" at bounding box center [285, 160] width 291 height 126
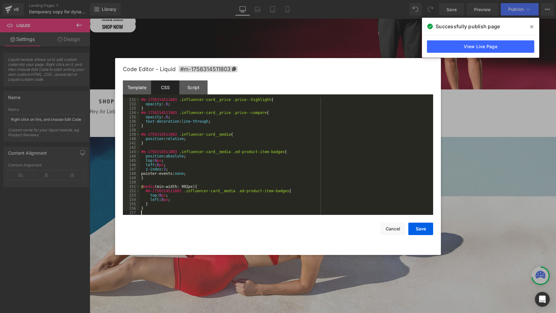
scroll to position [565, 0]
click at [426, 229] on button "Save" at bounding box center [421, 229] width 25 height 12
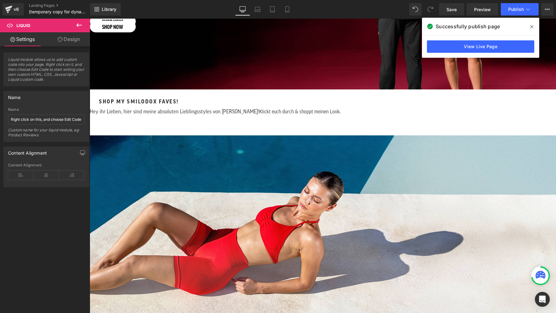
click at [530, 27] on span at bounding box center [532, 27] width 10 height 10
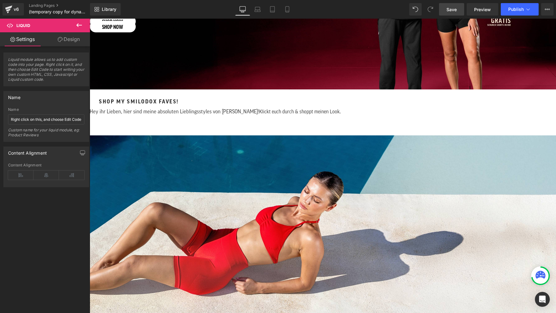
click at [451, 10] on span "Save" at bounding box center [452, 9] width 10 height 7
click at [512, 9] on span "Publish" at bounding box center [516, 9] width 16 height 5
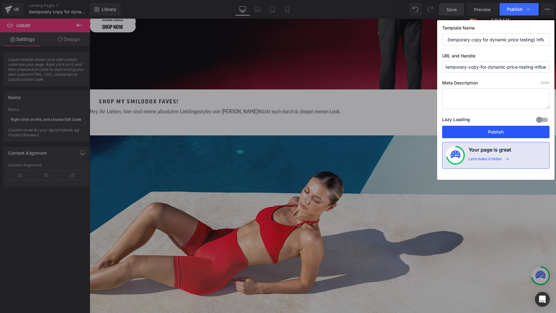
click at [519, 129] on button "Publish" at bounding box center [495, 132] width 107 height 12
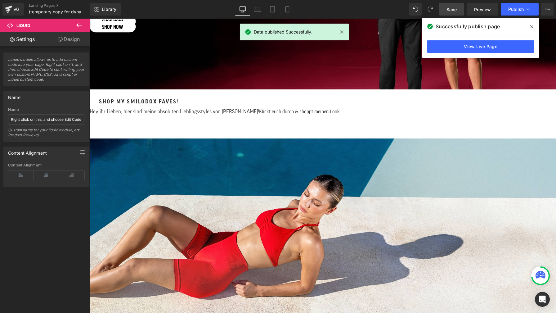
click at [532, 26] on icon at bounding box center [532, 26] width 3 height 3
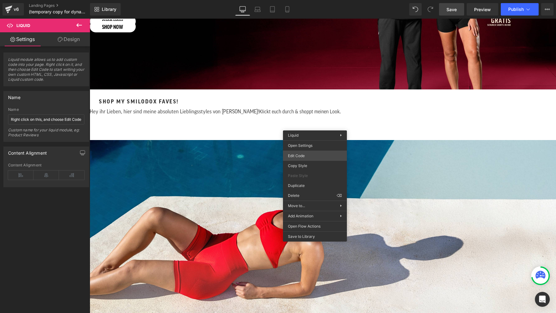
click at [312, 0] on div "Liquid You are previewing how the will restyle your page. You can not edit Elem…" at bounding box center [278, 0] width 556 height 0
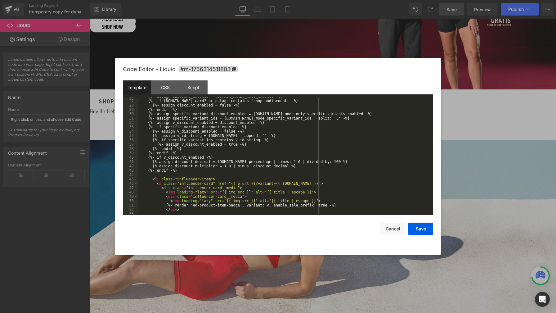
scroll to position [149, 0]
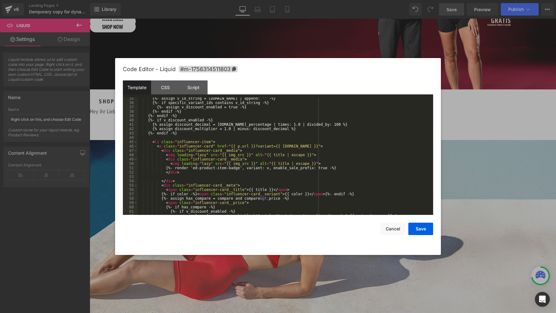
click at [257, 140] on div "{%- assign v_id_string = v.id | append: '' -%} {%- if specific_variant_ids cont…" at bounding box center [284, 159] width 293 height 126
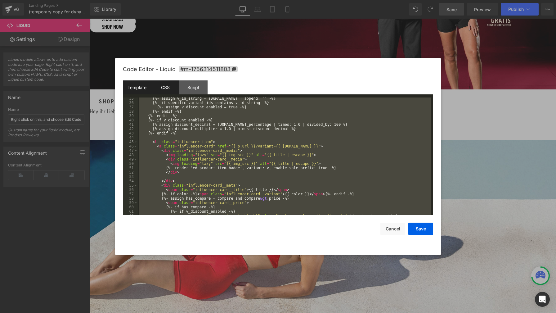
click at [167, 88] on div "CSS" at bounding box center [165, 87] width 28 height 14
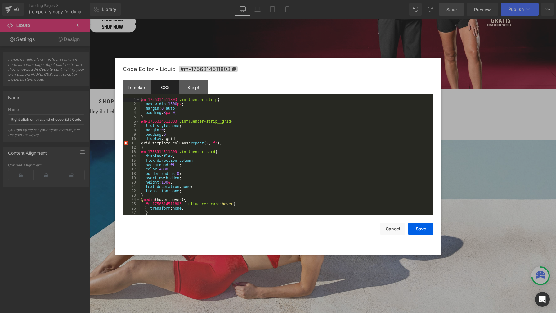
click at [265, 142] on div "#m-1756314511803 .influencer-strip { max-width : 1500 px ; margin : 0 auto ; pa…" at bounding box center [285, 160] width 291 height 126
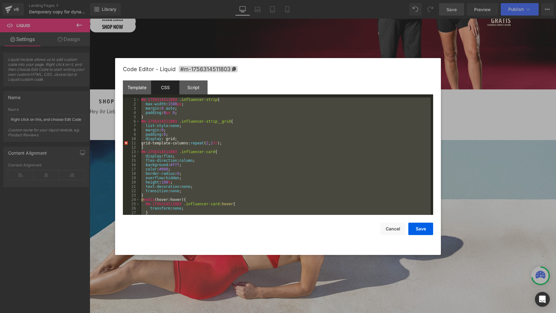
click at [278, 107] on div "#m-1756314511803 .influencer-strip { max-width : 1500 px ; margin : 0 auto ; pa…" at bounding box center [285, 160] width 291 height 126
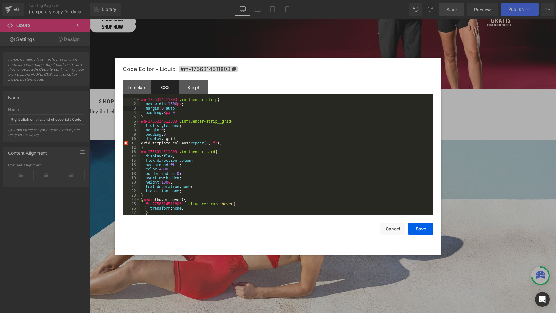
click at [287, 76] on div "Code Editor - Liquid #m-1756314511803" at bounding box center [278, 69] width 310 height 22
click at [314, 69] on div "Code Editor - Liquid #m-1756314511803" at bounding box center [278, 69] width 310 height 22
click at [141, 90] on div "Template" at bounding box center [137, 87] width 28 height 14
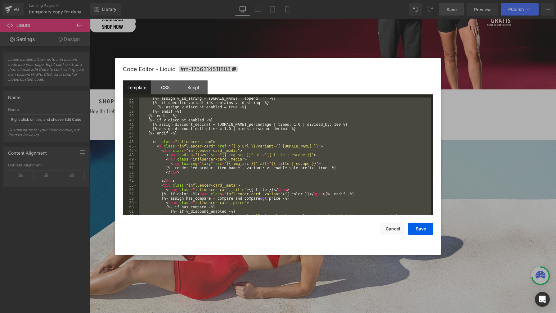
click at [242, 134] on div "{%- assign v_id_string = v.id | append: '' -%} {%- if specific_variant_ids cont…" at bounding box center [284, 159] width 293 height 126
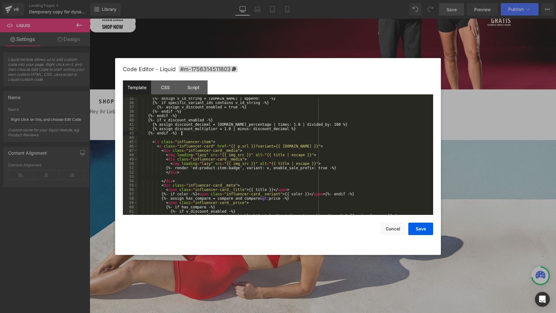
click at [161, 151] on div "{%- assign v_id_string = v.id | append: '' -%} {%- if specific_variant_ids cont…" at bounding box center [284, 159] width 293 height 126
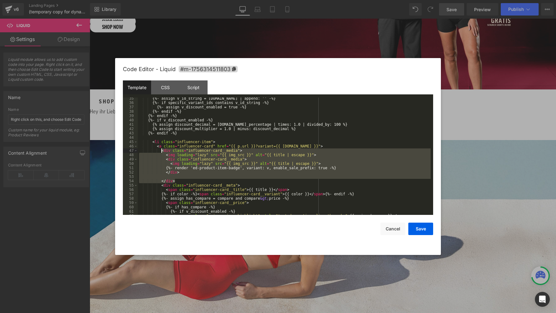
drag, startPoint x: 179, startPoint y: 181, endPoint x: 160, endPoint y: 152, distance: 34.8
click at [160, 152] on div "{%- assign v_id_string = v.id | append: '' -%} {%- if specific_variant_ids cont…" at bounding box center [284, 159] width 293 height 126
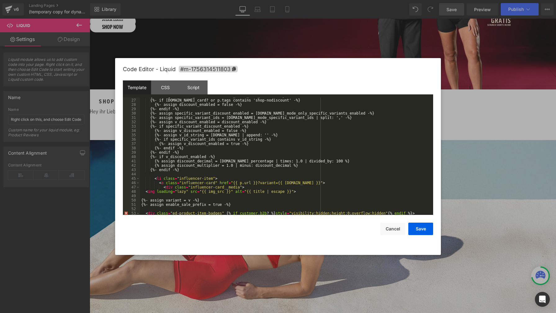
scroll to position [131, 0]
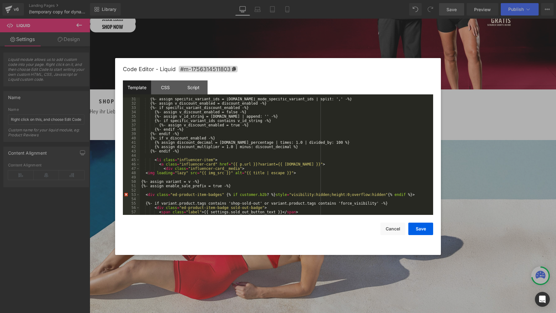
click at [145, 173] on div "{%- assign specific_variant_ids = settings.discount_mode_specific_variant_ids |…" at bounding box center [285, 160] width 291 height 126
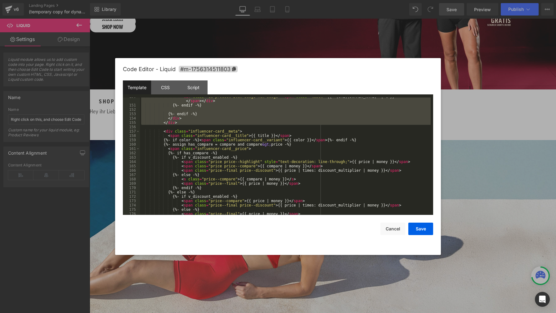
scroll to position [690, 0]
click at [422, 232] on button "Save" at bounding box center [421, 229] width 25 height 12
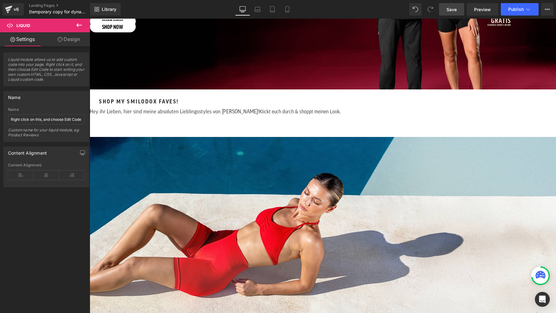
click at [454, 11] on span "Save" at bounding box center [452, 9] width 10 height 7
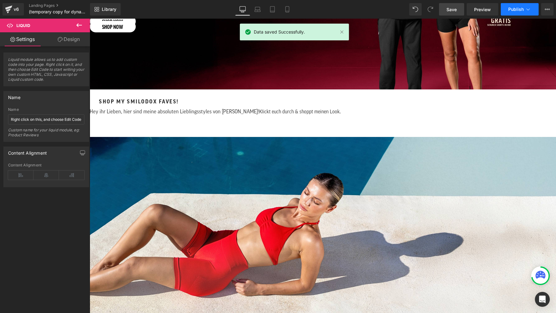
click at [514, 11] on span "Publish" at bounding box center [516, 9] width 16 height 5
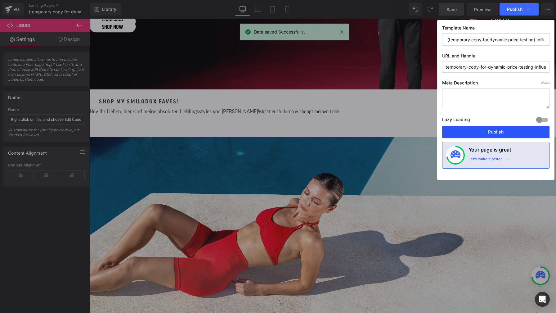
click at [501, 129] on button "Publish" at bounding box center [495, 132] width 107 height 12
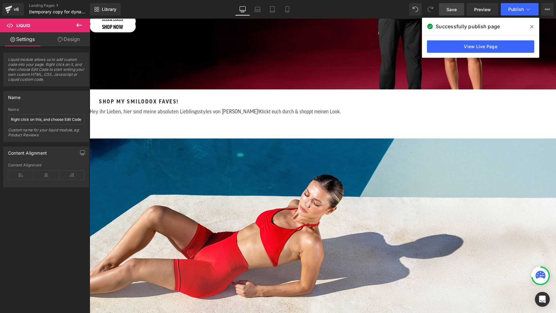
click at [314, 33] on div at bounding box center [294, 32] width 109 height 17
click at [533, 27] on icon at bounding box center [532, 26] width 3 height 5
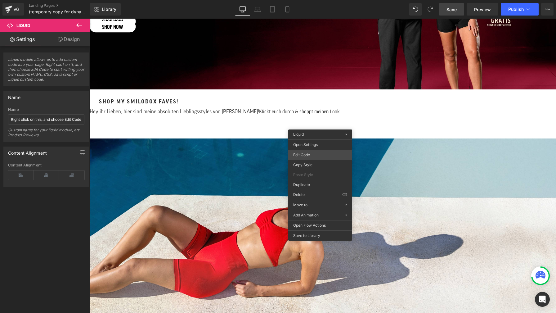
click at [320, 0] on div "Liquid You are previewing how the will restyle your page. You can not edit Elem…" at bounding box center [278, 0] width 556 height 0
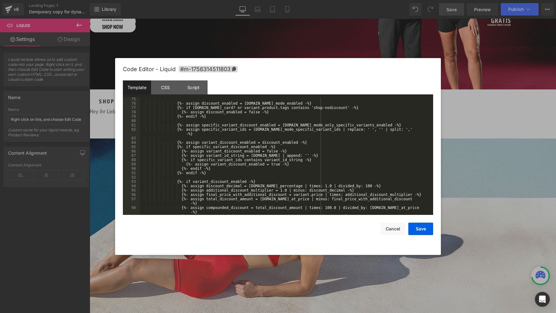
scroll to position [261, 0]
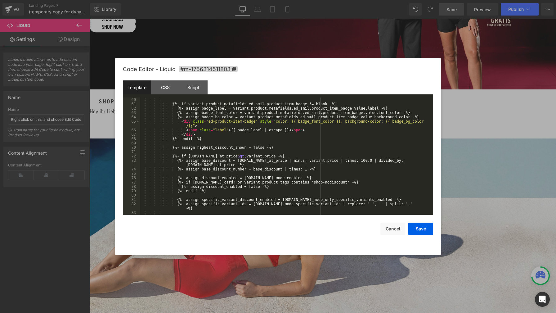
click at [295, 155] on div "{%- if variant.product.metafields.ed_smil.product_item_badge != blank -%} {%- a…" at bounding box center [285, 160] width 291 height 126
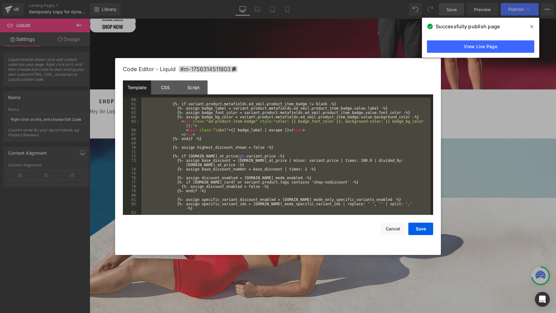
click at [301, 142] on div "{%- if variant.product.metafields.ed_smil.product_item_badge != blank -%} {%- a…" at bounding box center [285, 160] width 291 height 126
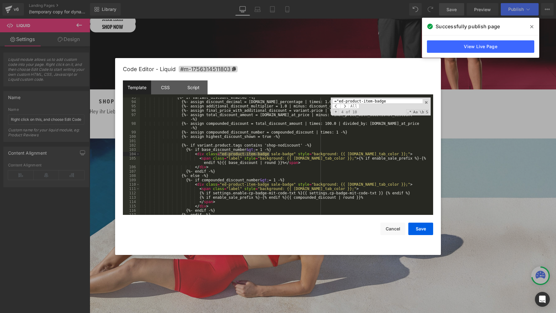
scroll to position [419, 0]
type input "="ed-product-item-badge"
click at [335, 176] on div "{%- if variant_discount_enabled -%} {%- assign discount_decimal = settings.disc…" at bounding box center [285, 158] width 291 height 126
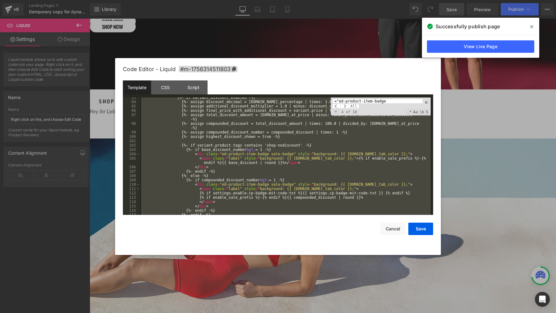
scroll to position [543, 0]
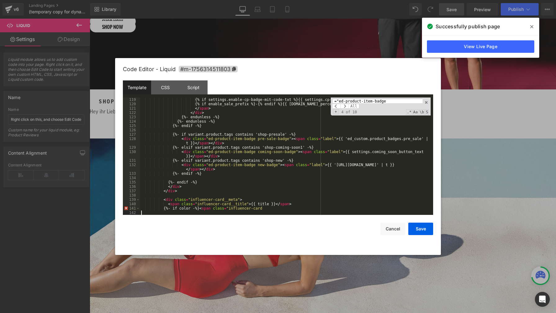
click at [377, 193] on div "{% if settings.enable-cp-badge-mit-code-txt %}{{ settings.cp-badge-mit-code-txt…" at bounding box center [285, 160] width 291 height 126
click at [373, 191] on div "{% if settings.enable-cp-badge-mit-code-txt %}{{ settings.cp-badge-mit-code-txt…" at bounding box center [285, 160] width 291 height 126
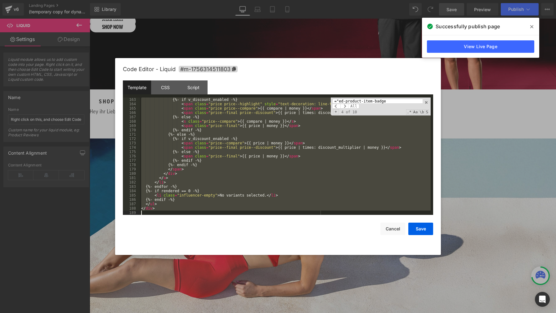
scroll to position [748, 0]
click at [330, 180] on div "{%- if v_discount_enabled -%} < span class = "price price--highlight" style = "…" at bounding box center [285, 160] width 291 height 126
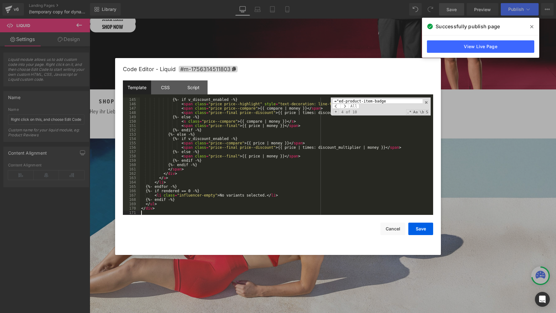
scroll to position [669, 0]
click at [421, 228] on button "Save" at bounding box center [421, 229] width 25 height 12
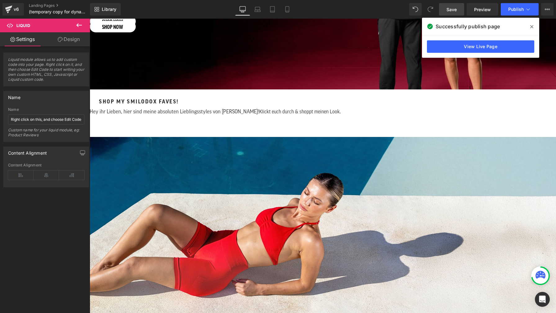
click at [455, 10] on span "Save" at bounding box center [452, 9] width 10 height 7
click at [515, 9] on span "Publish" at bounding box center [516, 9] width 16 height 5
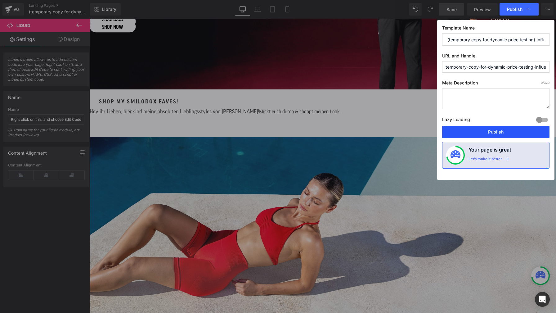
click at [504, 129] on button "Publish" at bounding box center [495, 132] width 107 height 12
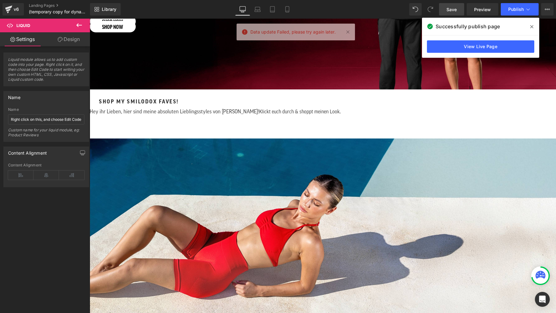
click at [322, 33] on span "Data update Failed, please try again later." at bounding box center [293, 32] width 85 height 7
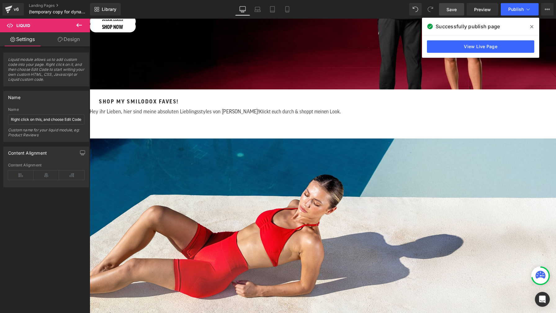
click at [322, 33] on div "Data update Failed, please try again later." at bounding box center [296, 33] width 119 height 19
drag, startPoint x: 533, startPoint y: 26, endPoint x: 443, endPoint y: 7, distance: 91.9
click at [533, 26] on icon at bounding box center [532, 26] width 3 height 5
click at [532, 26] on icon at bounding box center [532, 26] width 3 height 3
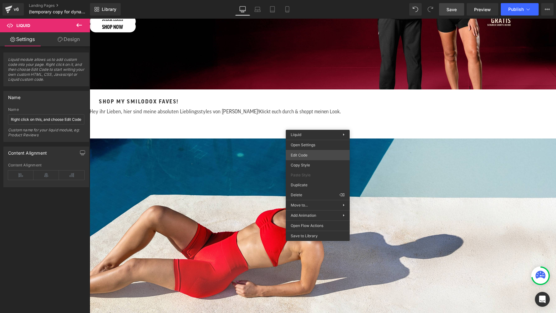
click at [315, 0] on div "Liquid You are previewing how the will restyle your page. You can not edit Elem…" at bounding box center [278, 0] width 556 height 0
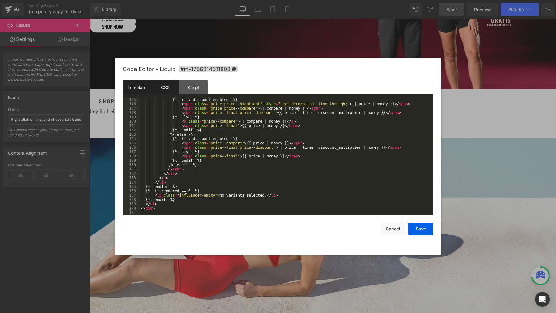
click at [167, 87] on div "CSS" at bounding box center [165, 87] width 28 height 14
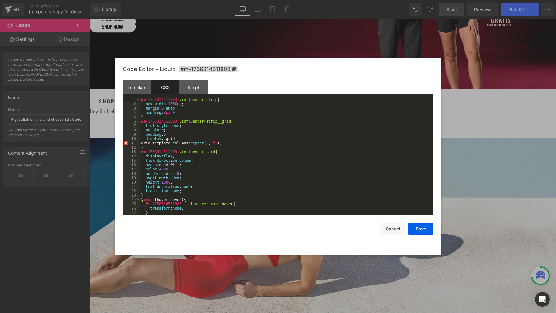
scroll to position [0, 0]
click at [141, 88] on div "Template" at bounding box center [137, 87] width 28 height 14
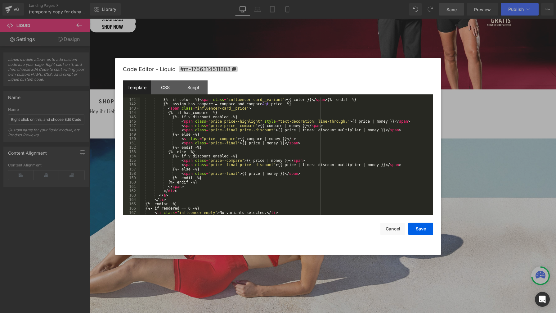
scroll to position [669, 0]
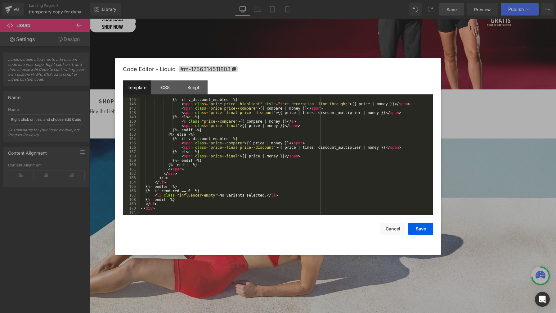
click at [341, 185] on div "{%- if v_discount_enabled -%} < span class = "price price--highlight" style = "…" at bounding box center [285, 160] width 291 height 126
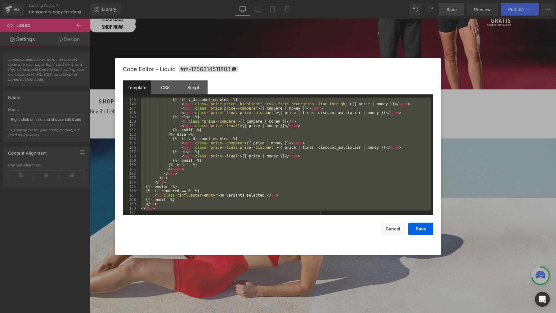
scroll to position [608, 0]
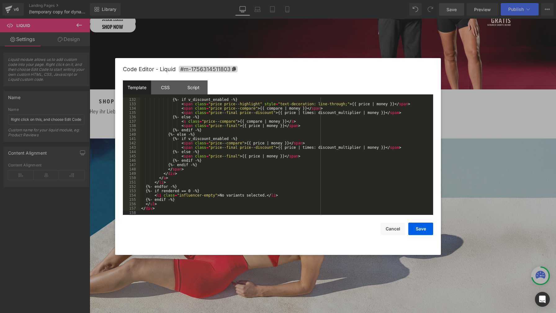
click at [169, 95] on div "Template CSS Script Data" at bounding box center [278, 88] width 310 height 17
click at [168, 90] on div "CSS" at bounding box center [165, 87] width 28 height 14
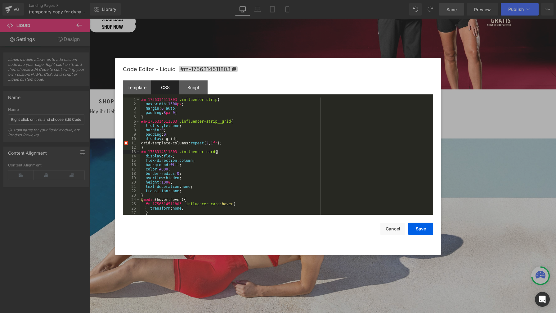
click at [249, 151] on div "#m-1756314511803 .influencer-strip { max-width : 1500 px ; margin : 0 auto ; pa…" at bounding box center [285, 160] width 291 height 126
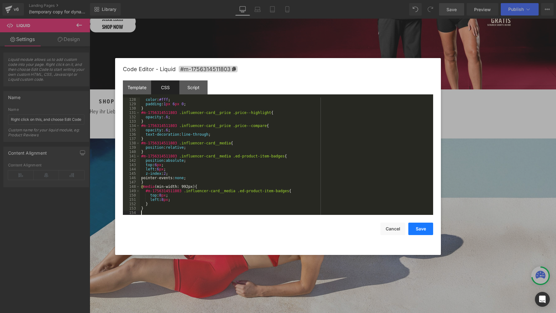
click at [421, 227] on button "Save" at bounding box center [421, 229] width 25 height 12
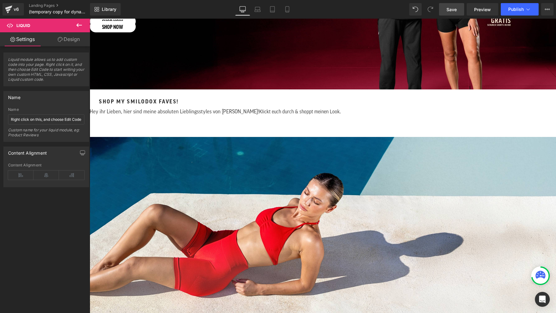
drag, startPoint x: 457, startPoint y: 11, endPoint x: 392, endPoint y: 58, distance: 80.8
click at [457, 11] on link "Save" at bounding box center [451, 9] width 25 height 12
click at [511, 10] on span "Publish" at bounding box center [516, 9] width 16 height 5
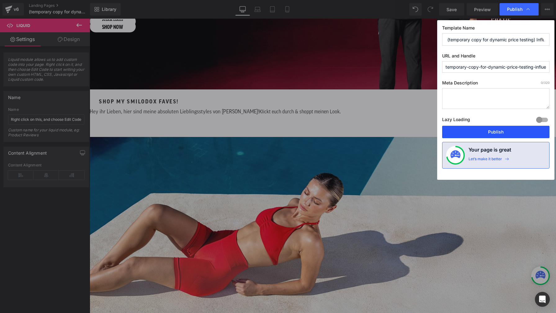
click at [518, 132] on button "Publish" at bounding box center [495, 132] width 107 height 12
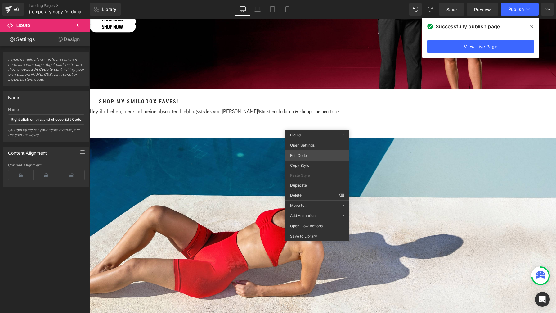
click at [314, 0] on div "Liquid You are previewing how the will restyle your page. You can not edit Elem…" at bounding box center [278, 0] width 556 height 0
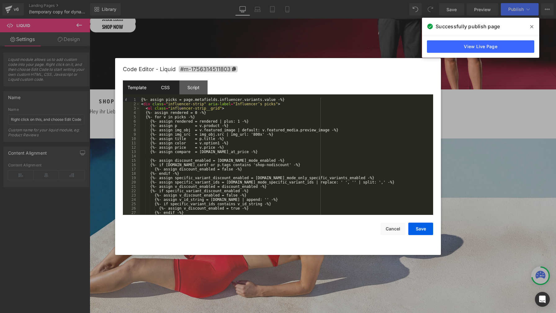
click at [170, 89] on div "CSS" at bounding box center [165, 87] width 28 height 14
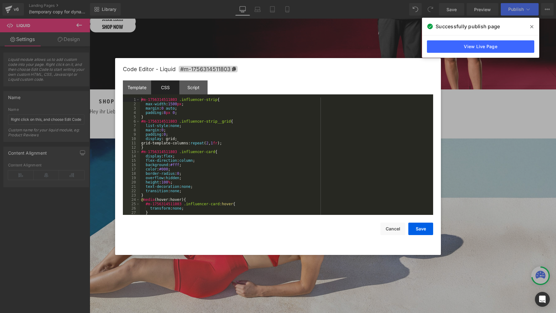
click at [278, 118] on div "#m-1756314511803 .influencer-strip { max-width : 1500 px ; margin : 0 auto ; pa…" at bounding box center [285, 160] width 291 height 126
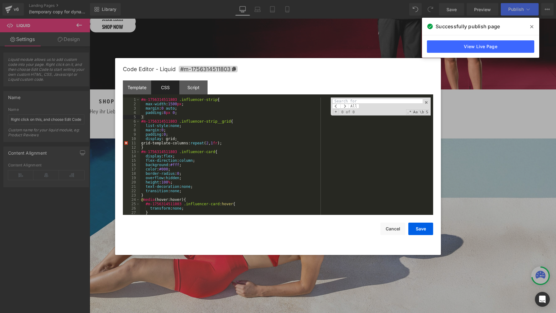
type input "{%- assign picks = page.metafields.influencer.variants.value -%} <div class="in…"
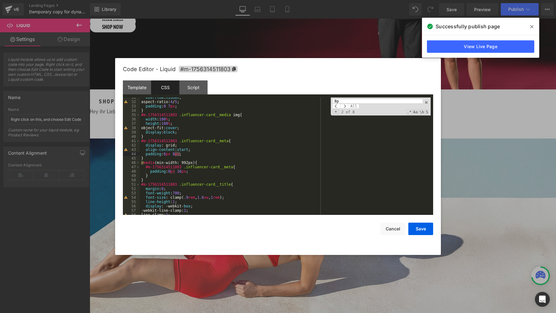
scroll to position [133, 0]
type input "8px"
click at [336, 107] on span at bounding box center [336, 106] width 8 height 5
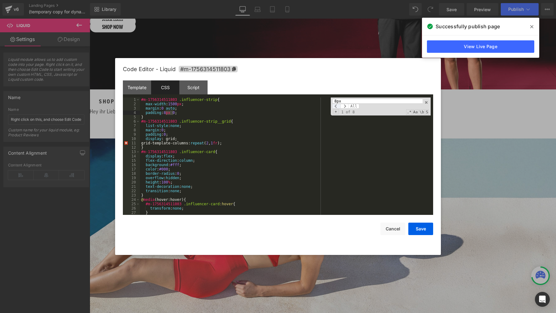
scroll to position [0, 0]
click at [336, 107] on span at bounding box center [336, 106] width 8 height 5
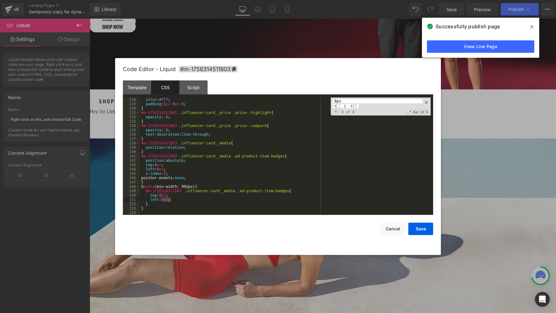
scroll to position [552, 0]
drag, startPoint x: 182, startPoint y: 207, endPoint x: 178, endPoint y: 206, distance: 3.9
click at [182, 207] on div "color : #fff ; padding : 1 px 6 px 0 ; } #m-1756314511803 .influencer-card__pri…" at bounding box center [285, 160] width 291 height 126
click at [166, 201] on div "color : #fff ; padding : 1 px 6 px 0 ; } #m-1756314511803 .influencer-card__pri…" at bounding box center [285, 160] width 291 height 126
click at [420, 227] on button "Save" at bounding box center [421, 229] width 25 height 12
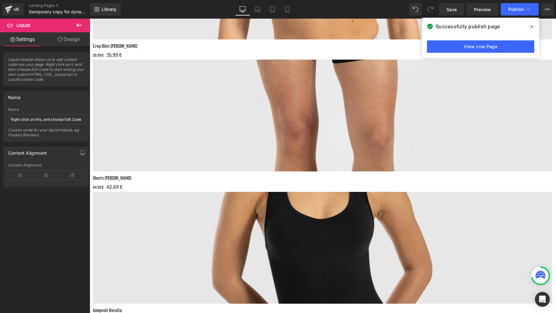
scroll to position [683, 0]
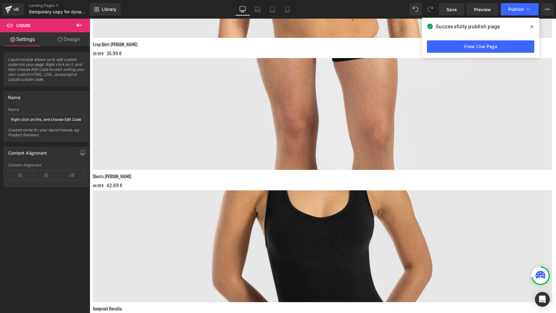
click at [534, 25] on span at bounding box center [532, 27] width 10 height 10
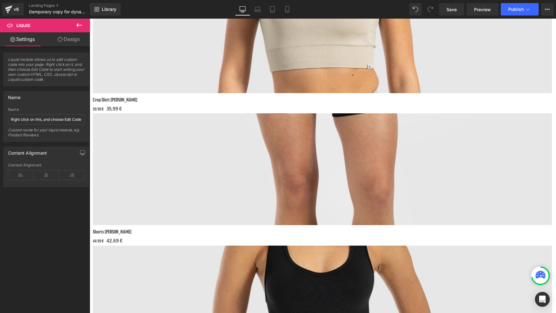
scroll to position [459, 0]
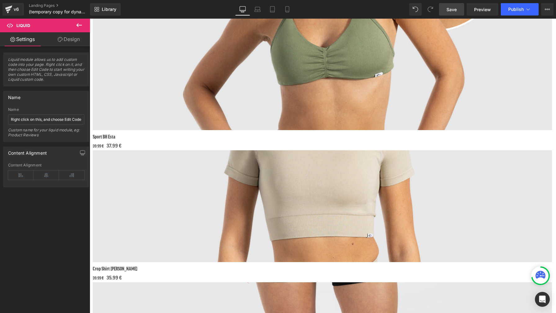
drag, startPoint x: 459, startPoint y: 12, endPoint x: 448, endPoint y: 84, distance: 73.5
click at [459, 12] on link "Save" at bounding box center [451, 9] width 25 height 12
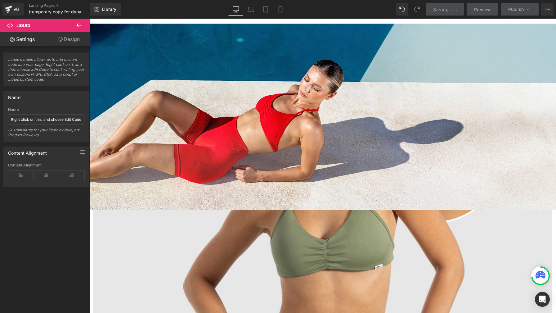
scroll to position [227, 0]
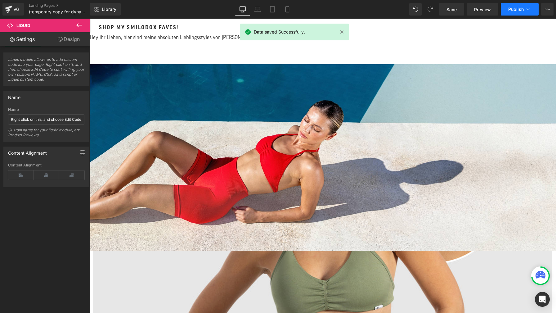
click at [513, 11] on span "Publish" at bounding box center [516, 9] width 16 height 5
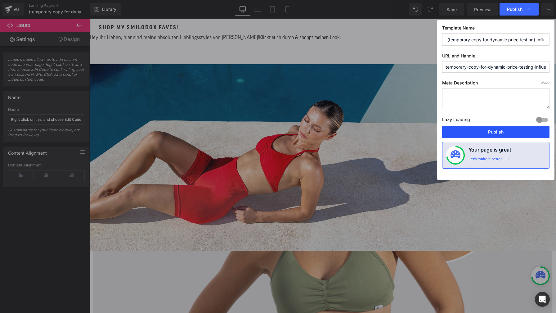
drag, startPoint x: 510, startPoint y: 131, endPoint x: 420, endPoint y: 112, distance: 92.1
click at [510, 131] on button "Publish" at bounding box center [495, 132] width 107 height 12
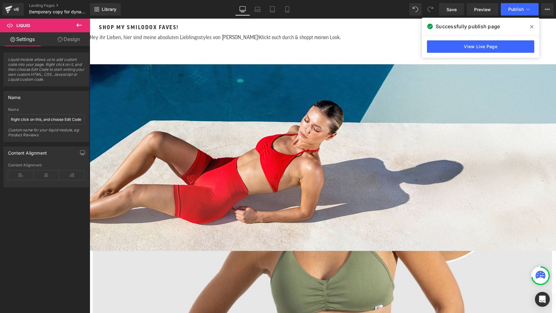
click at [534, 28] on span at bounding box center [532, 27] width 10 height 10
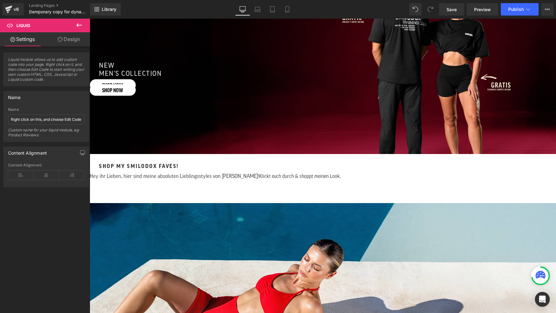
scroll to position [88, 0]
click at [305, 191] on div "Liquid" at bounding box center [323, 191] width 467 height 2
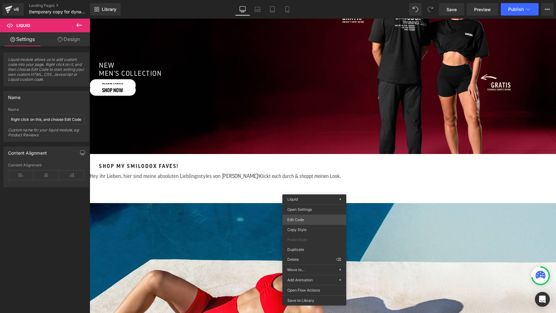
click at [314, 0] on div "Liquid You are previewing how the will restyle your page. You can not edit Elem…" at bounding box center [278, 0] width 556 height 0
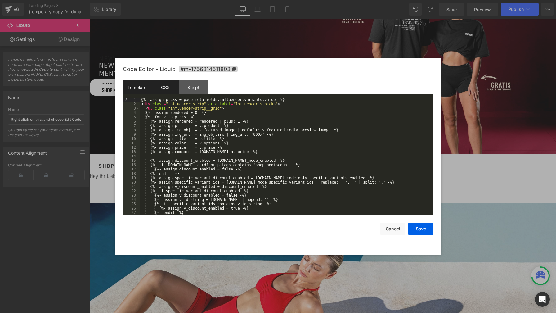
click at [170, 90] on div "CSS" at bounding box center [165, 87] width 28 height 14
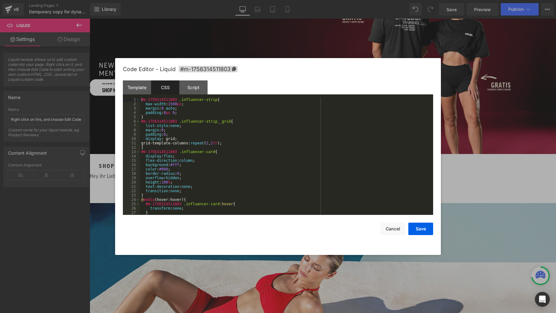
click at [272, 124] on div "#m-1756314511803 .influencer-strip { max-width : 1500 px ; margin : 0 auto ; pa…" at bounding box center [285, 160] width 291 height 126
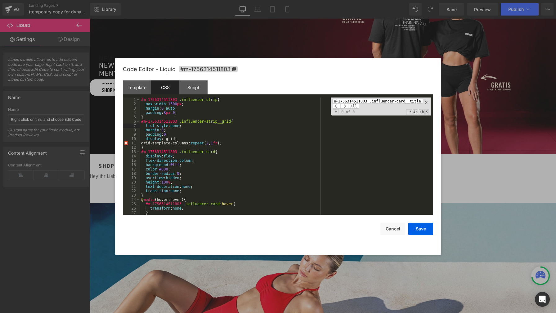
scroll to position [163, 0]
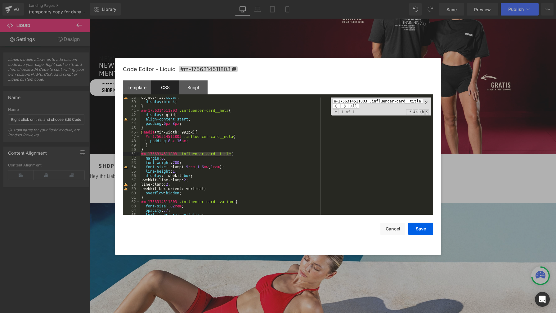
type input "#m-1756314511803 .influencer-card__title"
click at [195, 193] on div "object-fit: cover ; display : block ; } #m-1756314511803 .influencer-card__meta…" at bounding box center [285, 158] width 291 height 126
click at [427, 229] on button "Save" at bounding box center [421, 229] width 25 height 12
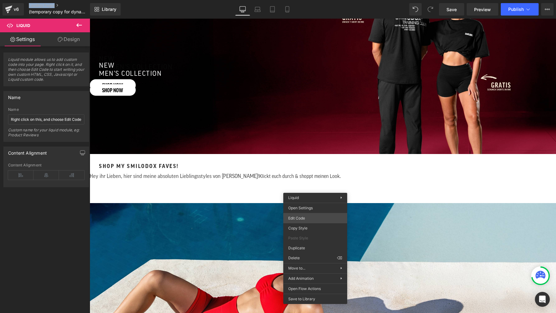
click at [317, 0] on div "Liquid You are previewing how the will restyle your page. You can not edit Elem…" at bounding box center [278, 0] width 556 height 0
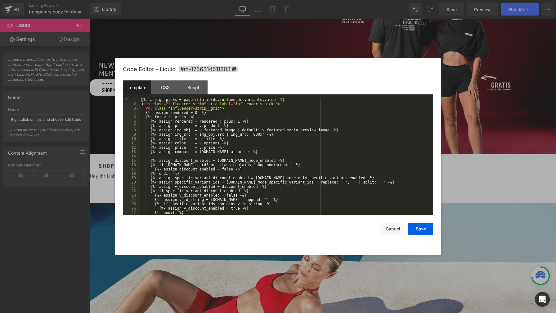
click at [261, 152] on div "{%- assign picks = page.metafields.influencer.variants.value -%} < div class = …" at bounding box center [285, 160] width 291 height 126
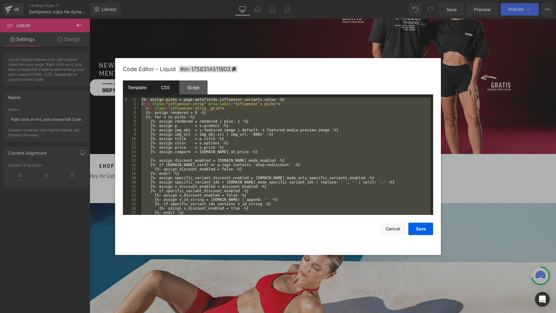
click at [170, 86] on div "CSS" at bounding box center [165, 87] width 28 height 14
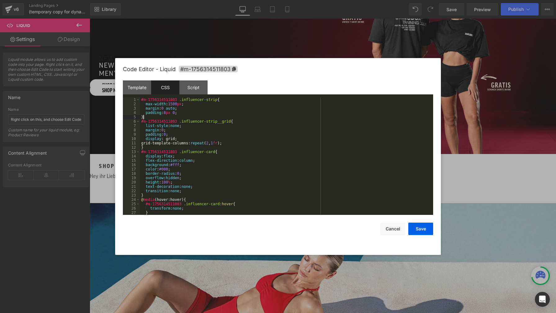
click at [250, 117] on div "#m-1756314511803 .influencer-strip { max-width : 1500 px ; margin : 0 auto ; pa…" at bounding box center [285, 160] width 291 height 126
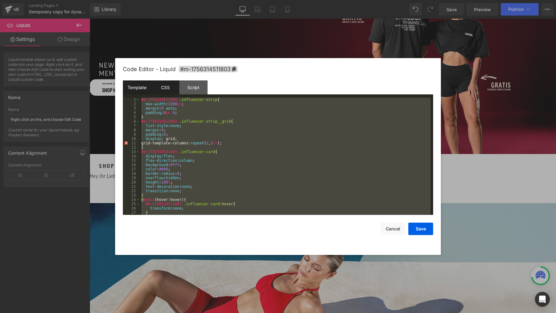
click at [137, 85] on div "Template" at bounding box center [137, 87] width 28 height 14
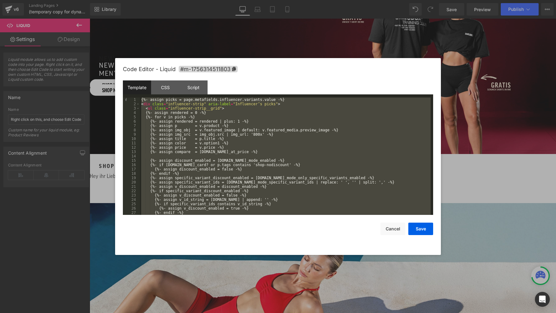
click at [254, 110] on div "{%- assign picks = page.metafields.influencer.variants.value -%} < div class = …" at bounding box center [285, 160] width 291 height 126
click at [254, 112] on div "{%- assign picks = page.metafields.influencer.variants.value -%} < div class = …" at bounding box center [285, 160] width 291 height 126
click at [172, 88] on div "CSS" at bounding box center [165, 87] width 28 height 14
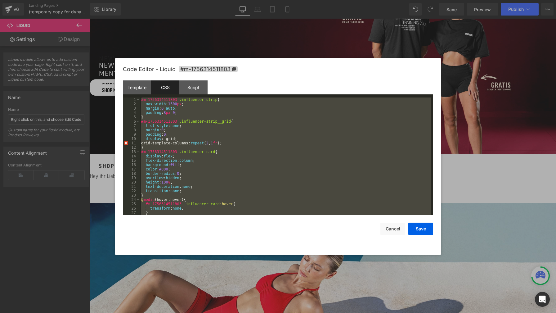
click at [280, 125] on div "#m-1756314511803 .influencer-strip { max-width : 1500 px ; margin : 0 auto ; pa…" at bounding box center [285, 160] width 291 height 126
click at [397, 230] on button "Cancel" at bounding box center [393, 229] width 25 height 12
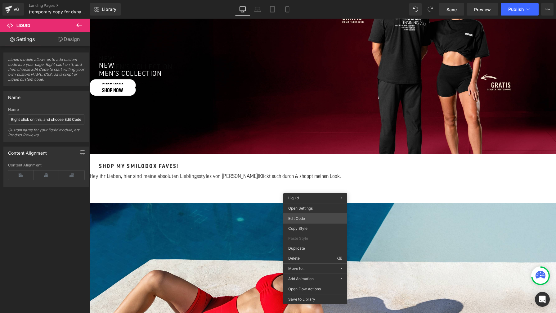
click at [324, 0] on div "Liquid You are previewing how the will restyle your page. You can not edit Elem…" at bounding box center [278, 0] width 556 height 0
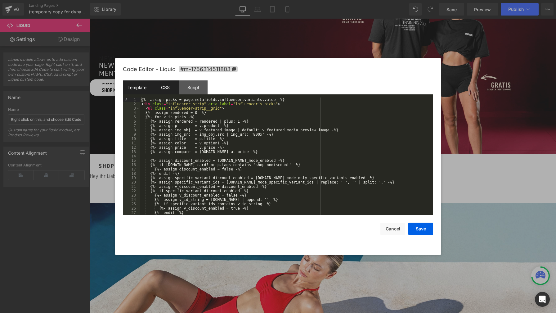
click at [161, 86] on div "CSS" at bounding box center [165, 87] width 28 height 14
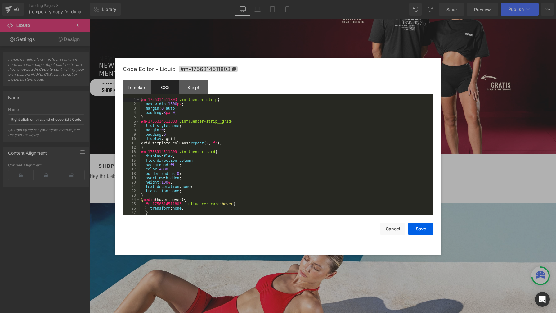
click at [271, 126] on div "#m-1756314511803 .influencer-strip { max-width : 1500 px ; margin : 0 auto ; pa…" at bounding box center [285, 160] width 291 height 126
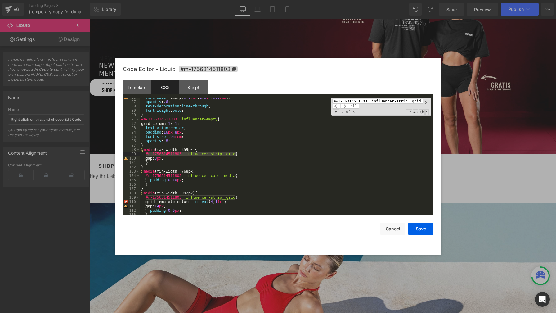
scroll to position [372, 0]
type input "#m-1756314511803 .influencer-strip__grid"
click at [335, 106] on span at bounding box center [336, 106] width 8 height 5
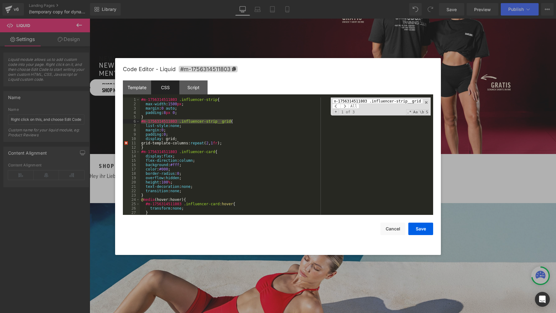
click at [234, 143] on div "#m-1756314511803 .influencer-strip { max-width : 1500 px ; margin : 0 auto ; pa…" at bounding box center [285, 160] width 291 height 126
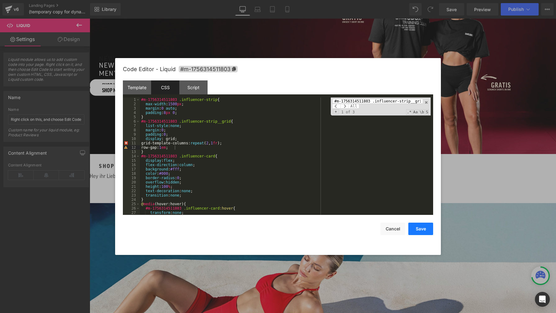
click at [421, 230] on button "Save" at bounding box center [421, 229] width 25 height 12
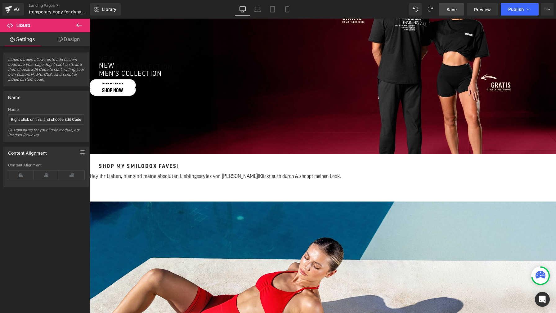
click at [448, 11] on span "Save" at bounding box center [452, 9] width 10 height 7
click at [509, 11] on span "Publish" at bounding box center [516, 9] width 16 height 5
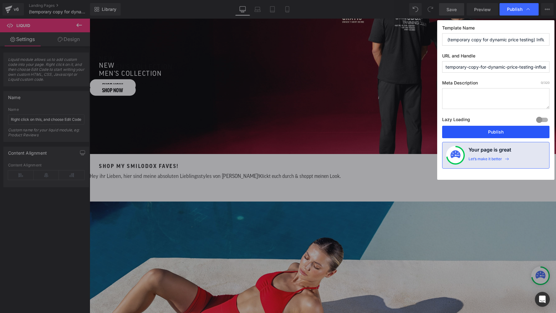
click at [519, 130] on button "Publish" at bounding box center [495, 132] width 107 height 12
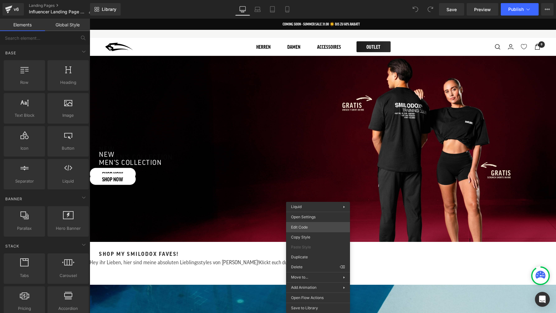
click at [319, 0] on div "You are previewing how the will restyle your page. You can not edit Elements in…" at bounding box center [278, 0] width 556 height 0
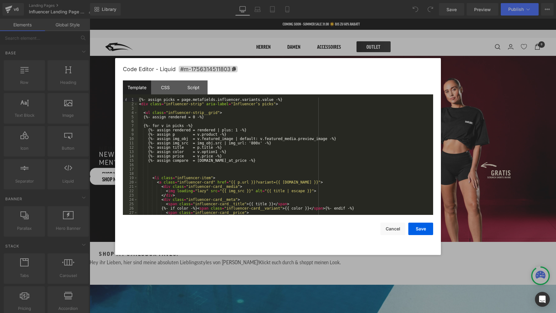
click at [305, 146] on div "{%- assign picks = page.metafields.influencer.variants.value -%} < div class = …" at bounding box center [284, 160] width 293 height 126
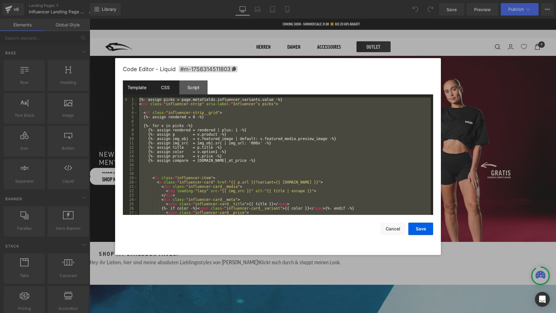
click at [0, 0] on div "CSS" at bounding box center [0, 0] width 0 height 0
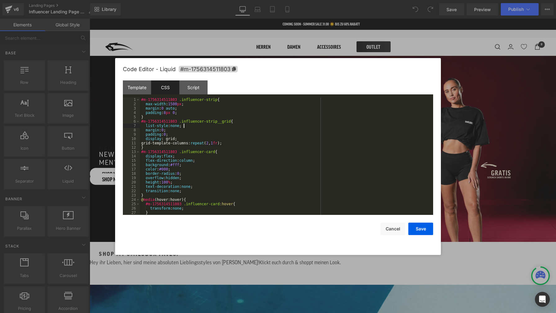
click at [0, 0] on div "#m-1756314511803 .influencer-strip { max-width : 1500 px ; margin : 0 auto ; pa…" at bounding box center [0, 0] width 0 height 0
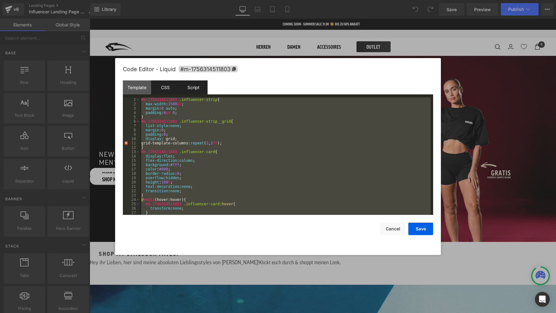
click at [197, 88] on div "Script" at bounding box center [193, 87] width 28 height 14
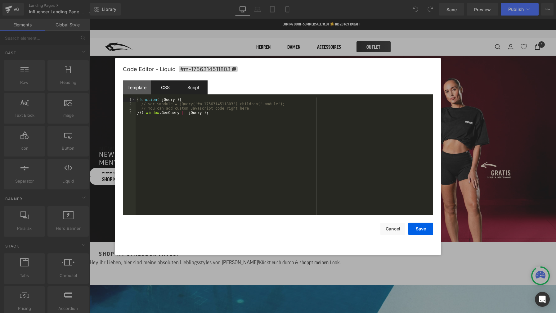
click at [0, 0] on div "CSS" at bounding box center [0, 0] width 0 height 0
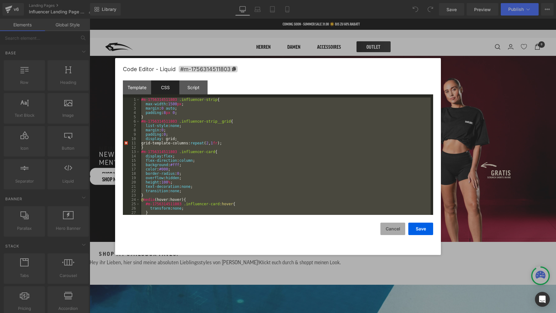
click at [393, 228] on button "Cancel" at bounding box center [393, 229] width 25 height 12
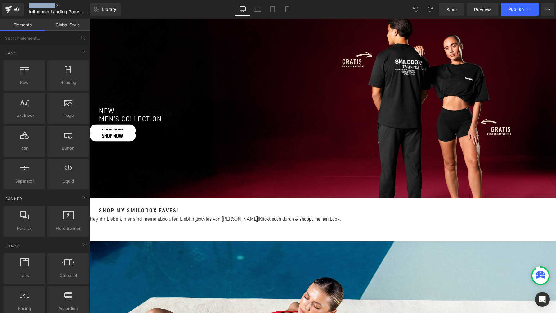
scroll to position [45, 0]
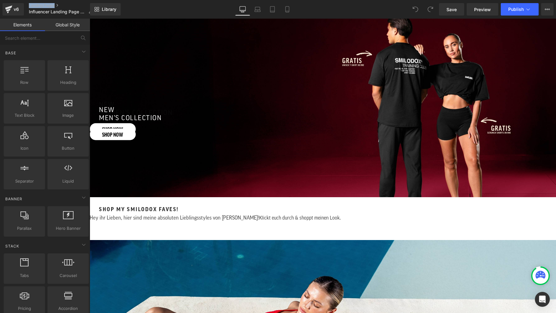
click at [324, 228] on div "Liquid" at bounding box center [323, 228] width 467 height 0
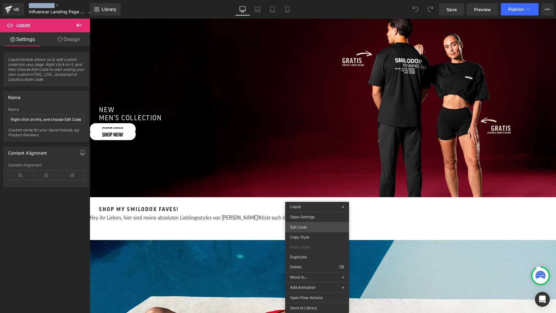
click at [321, 0] on div "You are previewing how the will restyle your page. You can not edit Elements in…" at bounding box center [278, 0] width 556 height 0
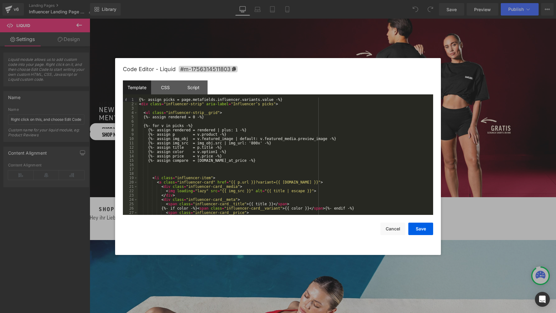
click at [270, 137] on div "{%- assign picks = page.metafields.influencer.variants.value -%} < div class = …" at bounding box center [284, 160] width 293 height 126
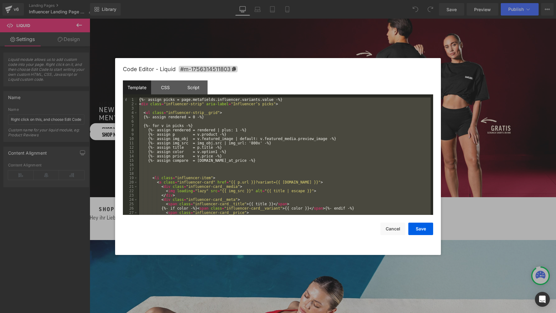
scroll to position [604, 0]
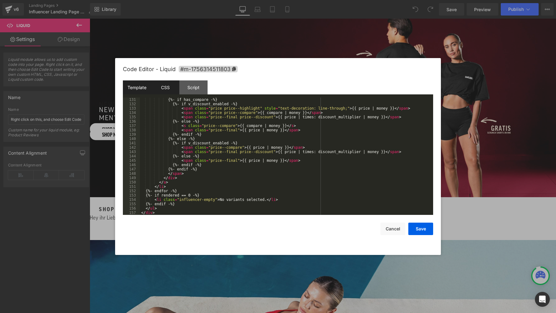
click at [168, 87] on div "CSS" at bounding box center [165, 87] width 28 height 14
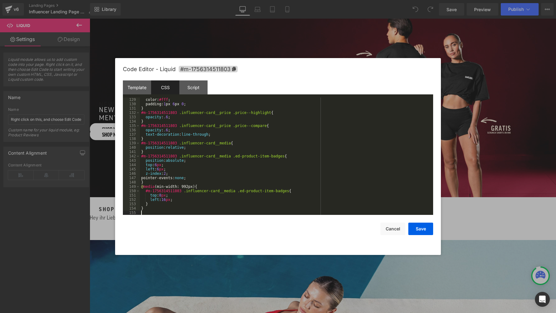
scroll to position [556, 0]
click at [418, 231] on button "Save" at bounding box center [421, 229] width 25 height 12
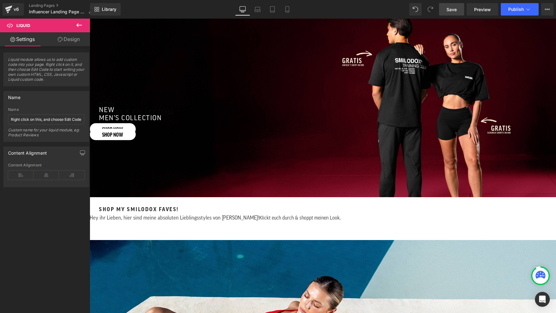
click at [450, 11] on span "Save" at bounding box center [452, 9] width 10 height 7
click at [515, 13] on button "Publish" at bounding box center [520, 9] width 38 height 12
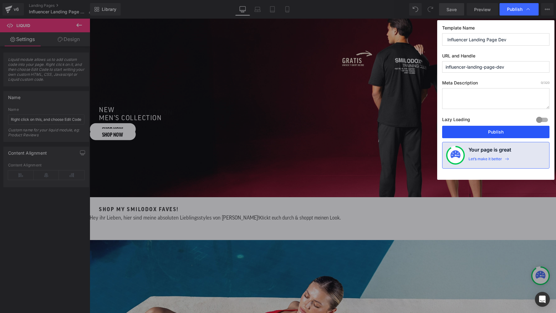
click at [0, 0] on button "Publish" at bounding box center [0, 0] width 0 height 0
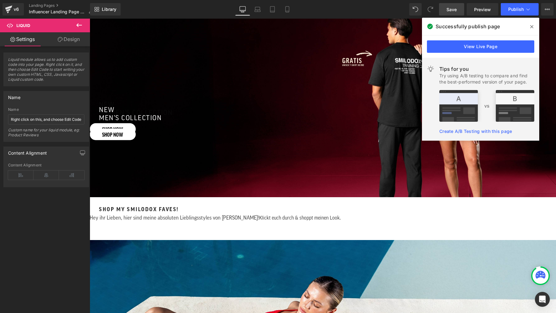
click at [90, 19] on span "Liquid" at bounding box center [90, 19] width 0 height 0
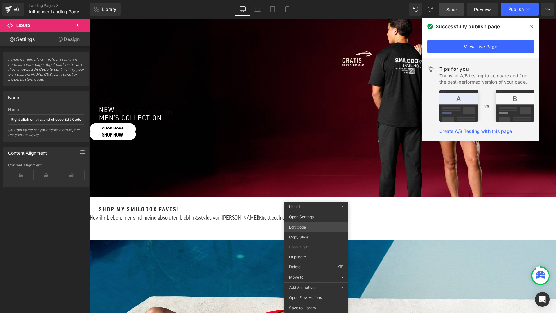
click at [319, 0] on div "Liquid You are previewing how the will restyle your page. You can not edit Elem…" at bounding box center [278, 0] width 556 height 0
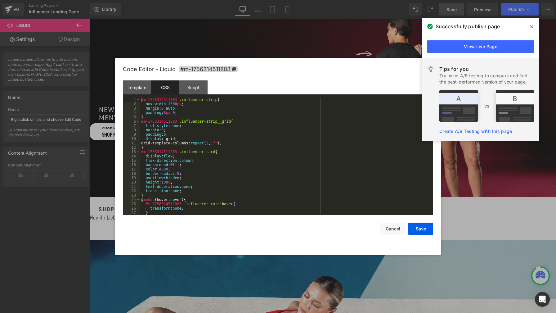
click at [249, 129] on div "#m-1756314511803 .influencer-strip { max-width : 1500 px ; margin : 0 auto ; pa…" at bounding box center [285, 160] width 291 height 126
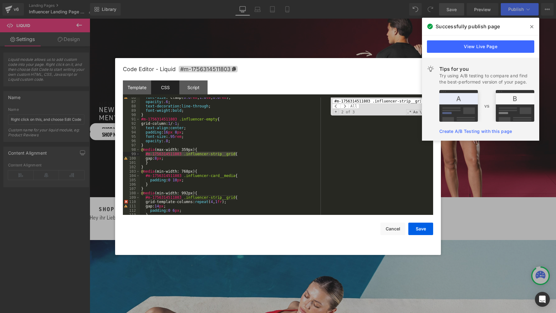
scroll to position [0, 3]
type input "#m-1756314511803 .influencer-strip__grid"
click at [335, 105] on span at bounding box center [336, 106] width 8 height 5
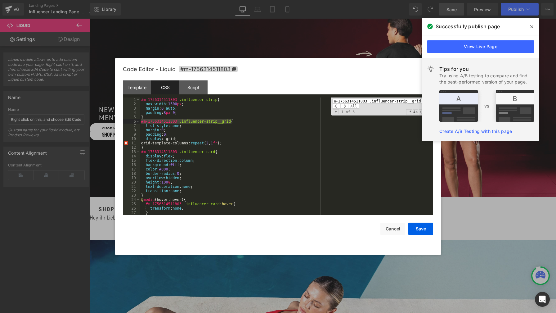
click at [243, 142] on div "#m-1756314511803 .influencer-strip { max-width : 1500 px ; margin : 0 auto ; pa…" at bounding box center [285, 160] width 291 height 126
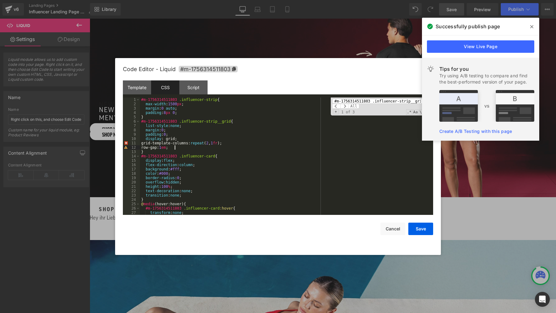
click at [233, 148] on div "#m-1756314511803 .influencer-strip { max-width : 1500 px ; margin : 0 auto ; pa…" at bounding box center [285, 160] width 291 height 126
click at [0, 0] on button "Save" at bounding box center [0, 0] width 0 height 0
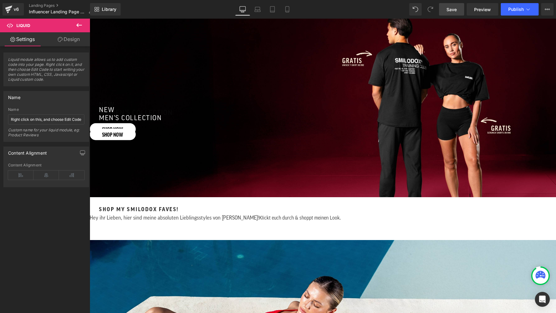
click at [462, 9] on link "Save" at bounding box center [451, 9] width 25 height 12
click at [513, 10] on span "Publish" at bounding box center [516, 9] width 16 height 5
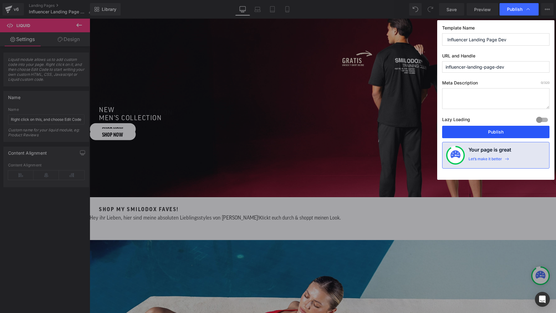
click at [506, 131] on button "Publish" at bounding box center [495, 132] width 107 height 12
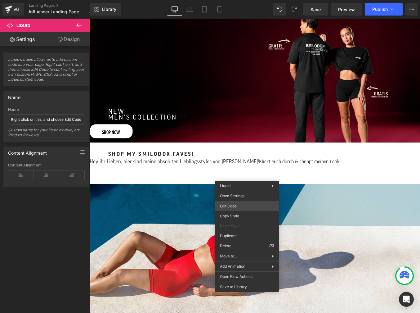
click at [238, 0] on div "Liquid You are previewing how the will restyle your page. You can not edit Elem…" at bounding box center [210, 0] width 420 height 0
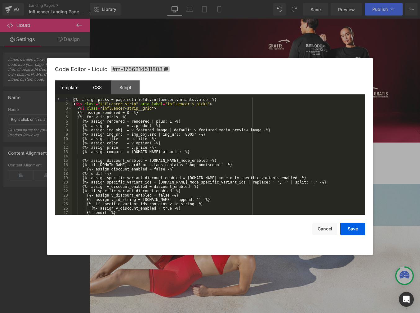
click at [101, 87] on div "CSS" at bounding box center [97, 87] width 28 height 14
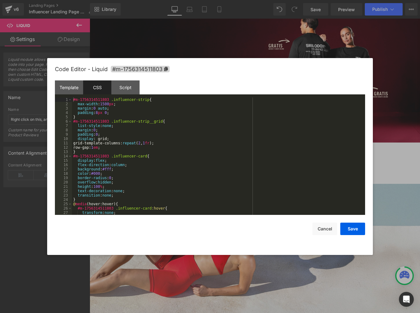
click at [191, 125] on div "#m-1756314511803 .influencer-strip { max-width : 1500 px ; margin : 0 auto ; pa…" at bounding box center [217, 160] width 291 height 126
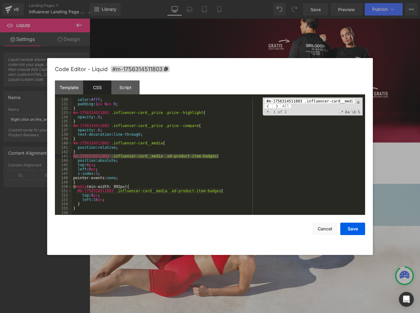
scroll to position [561, 0]
type input "#m-1756314511803 .influencer-card__media .ed-product-item-badges"
click at [90, 170] on div "color : #fff ; padding : 1 px 6 px 0 ; } #m-1756314511803 .influencer-card__pri…" at bounding box center [217, 160] width 291 height 126
click at [279, 106] on span at bounding box center [277, 106] width 8 height 5
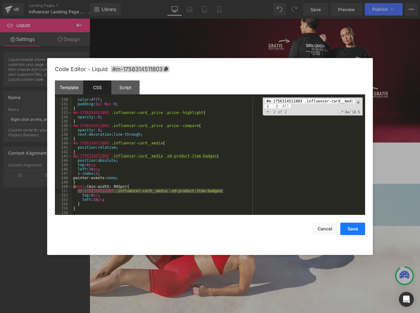
click at [352, 230] on button "Save" at bounding box center [353, 229] width 25 height 12
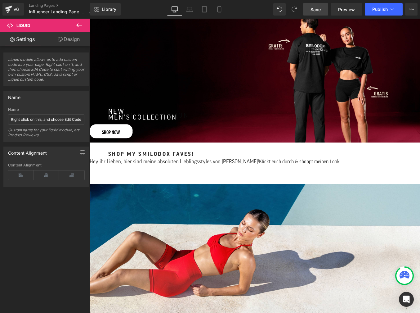
click at [317, 11] on span "Save" at bounding box center [316, 9] width 10 height 7
click at [373, 11] on span "Publish" at bounding box center [381, 9] width 16 height 5
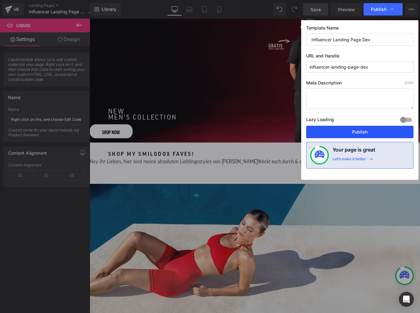
click at [371, 133] on button "Publish" at bounding box center [359, 132] width 107 height 12
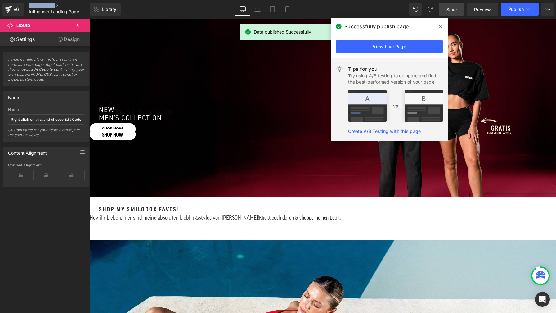
click at [442, 26] on span at bounding box center [441, 27] width 10 height 10
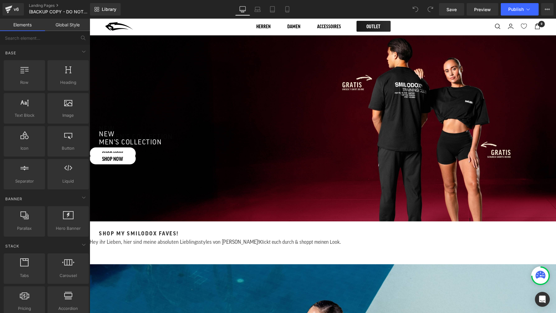
scroll to position [98, 0]
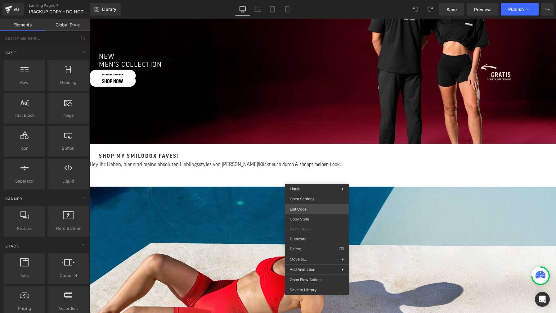
click at [317, 0] on div "You are previewing how the will restyle your page. You can not edit Elements in…" at bounding box center [278, 0] width 556 height 0
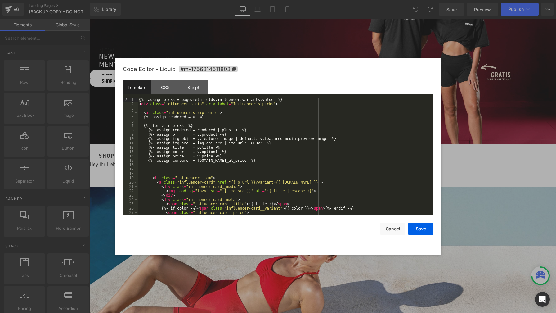
click at [261, 146] on div "{%- assign picks = page.metafields.influencer.variants.value -%} < div class = …" at bounding box center [284, 160] width 293 height 126
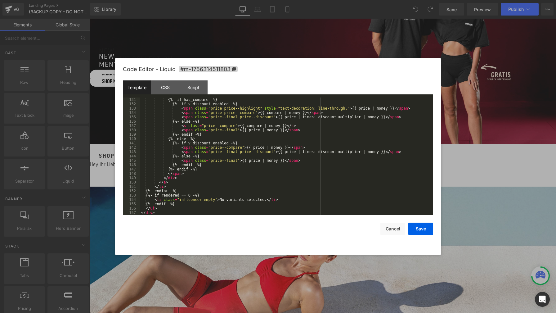
scroll to position [604, 0]
click at [0, 0] on div "CSS" at bounding box center [0, 0] width 0 height 0
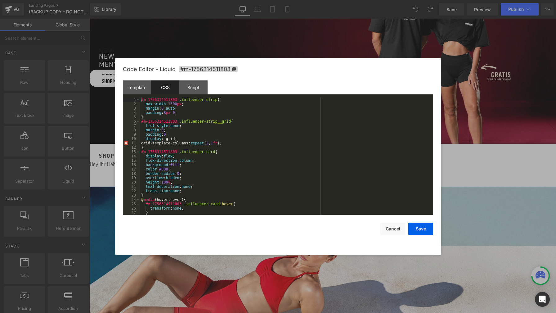
scroll to position [422, 0]
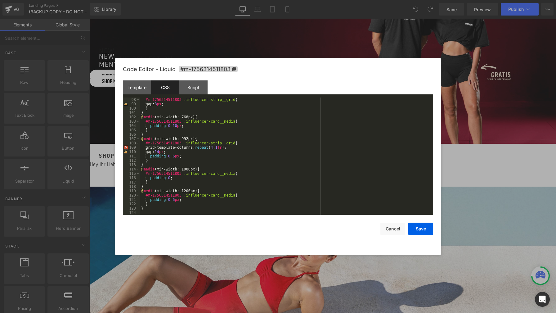
click at [0, 0] on div "#m-1756314511803 .influencer-strip__grid { gap: 8 px ; } } @ media (min-width: …" at bounding box center [0, 0] width 0 height 0
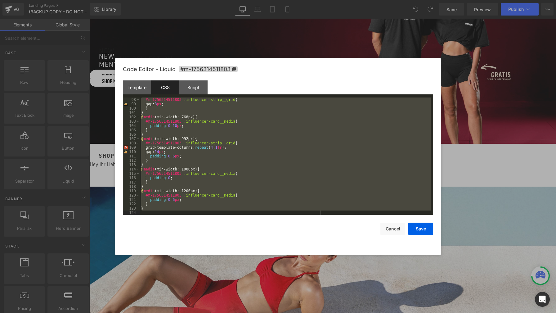
scroll to position [556, 0]
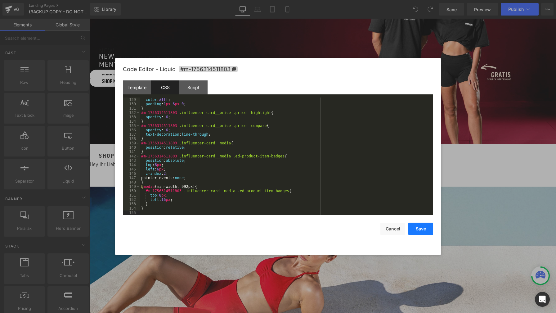
click at [420, 230] on button "Save" at bounding box center [421, 229] width 25 height 12
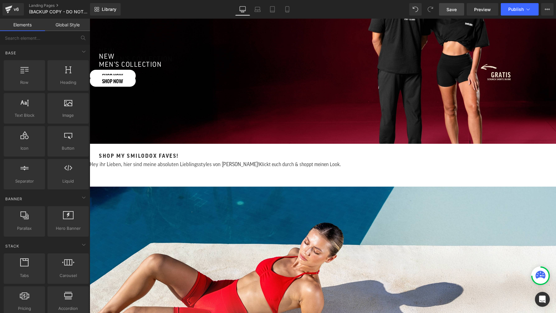
click at [453, 13] on link "Save" at bounding box center [451, 9] width 25 height 12
click at [513, 10] on span "Publish" at bounding box center [516, 9] width 16 height 5
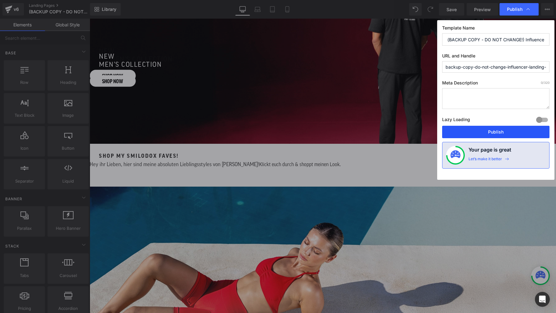
click at [494, 134] on button "Publish" at bounding box center [495, 132] width 107 height 12
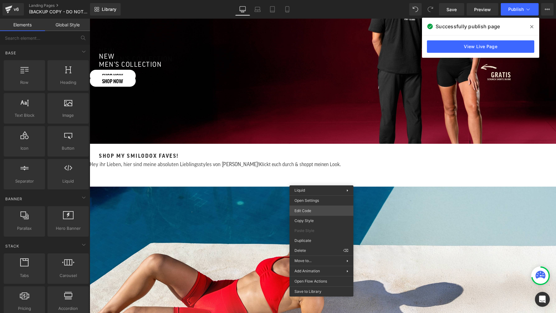
click at [333, 0] on div "You are previewing how the will restyle your page. You can not edit Elements in…" at bounding box center [278, 0] width 556 height 0
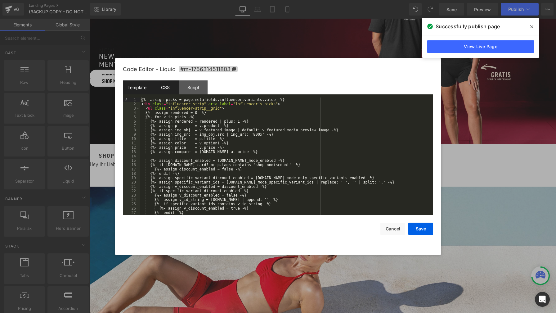
click at [164, 88] on div "CSS" at bounding box center [165, 87] width 28 height 14
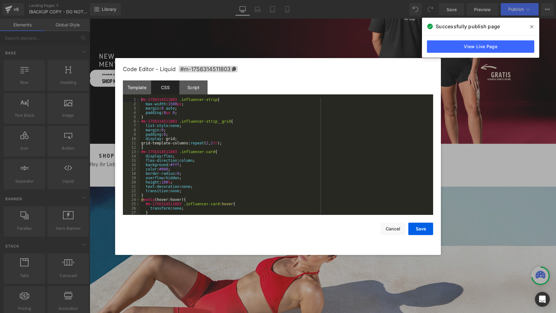
click at [0, 0] on div "#m-1756314511803 .influencer-strip { max-width : 1500 px ; margin : 0 auto ; pa…" at bounding box center [0, 0] width 0 height 0
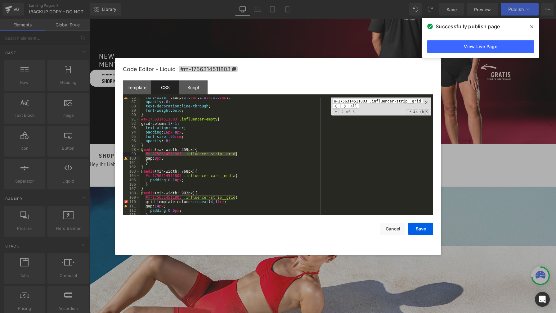
scroll to position [372, 0]
type input "#m-1756314511803 .influencer-strip__grid"
click at [0, 0] on span at bounding box center [0, 0] width 0 height 0
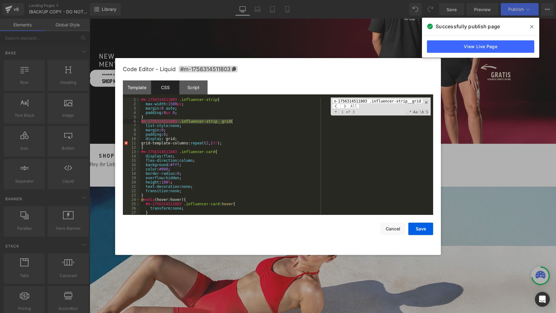
click at [0, 0] on div "#m-1756314511803 .influencer-strip { max-width : 1500 px ; margin : 0 auto ; pa…" at bounding box center [0, 0] width 0 height 0
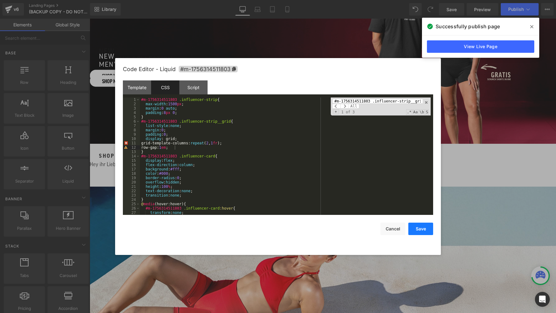
click at [0, 0] on button "Save" at bounding box center [0, 0] width 0 height 0
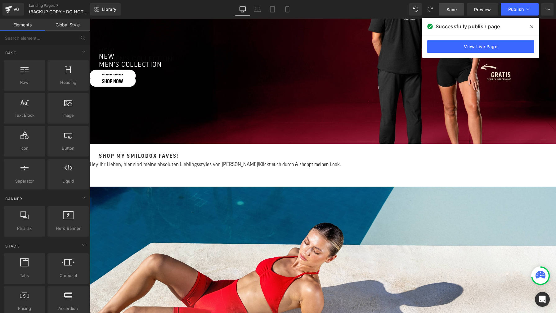
click at [445, 13] on link "Save" at bounding box center [451, 9] width 25 height 12
click at [513, 11] on span "Publish" at bounding box center [516, 9] width 16 height 5
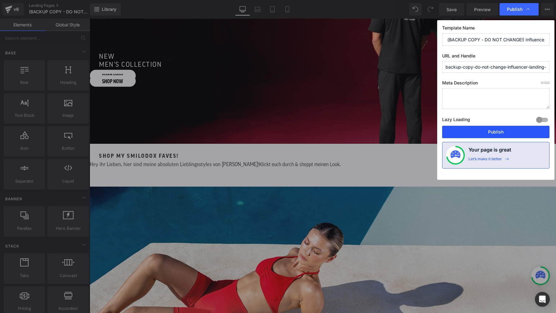
click at [489, 131] on button "Publish" at bounding box center [495, 132] width 107 height 12
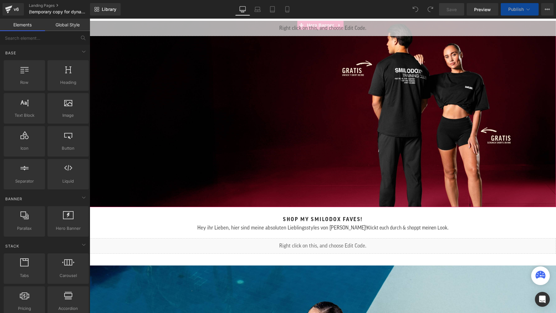
scroll to position [45, 0]
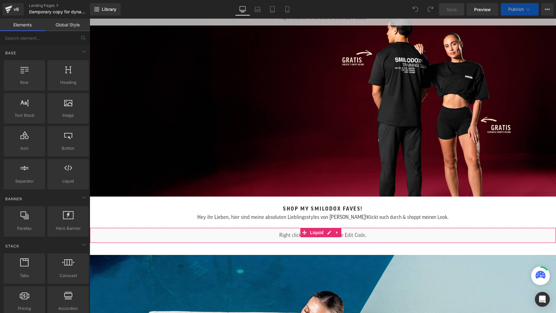
click at [330, 235] on div "Liquid" at bounding box center [323, 236] width 467 height 16
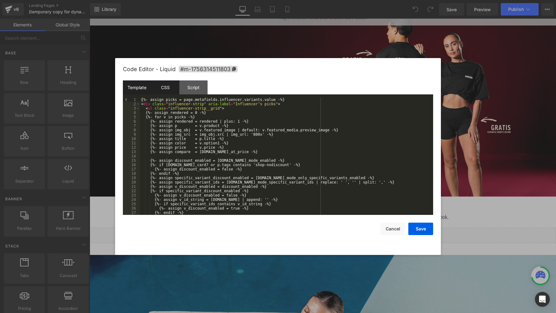
click at [165, 90] on div "CSS" at bounding box center [165, 87] width 28 height 14
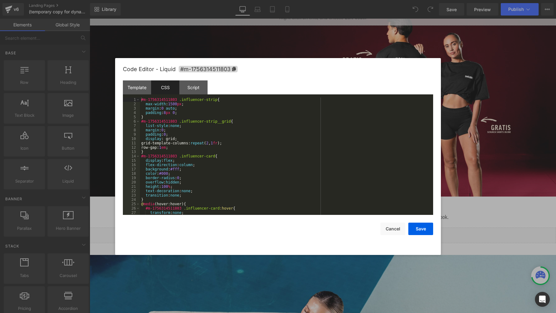
click at [273, 137] on div "#m-1756314511803 .influencer-strip { max-width : 1500 px ; margin : 0 auto ; pa…" at bounding box center [285, 160] width 291 height 126
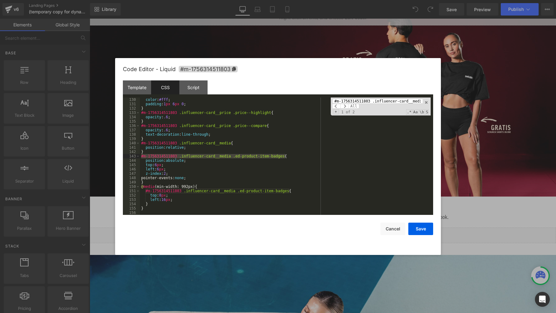
scroll to position [561, 0]
type input "#m-1756314511803 .influencer-card__media .ed-product-item-badges"
drag, startPoint x: 159, startPoint y: 169, endPoint x: 179, endPoint y: 183, distance: 24.7
click at [159, 169] on div "color : #fff ; padding : 1 px 6 px 0 ; } #m-1756314511803 .influencer-card__pri…" at bounding box center [285, 160] width 291 height 126
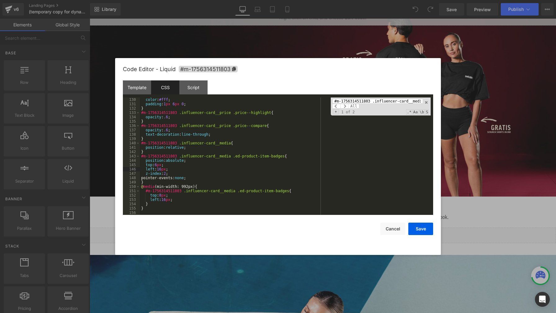
click at [250, 161] on div "color : #fff ; padding : 1 px 6 px 0 ; } #m-1756314511803 .influencer-card__pri…" at bounding box center [285, 160] width 291 height 126
click at [423, 232] on button "Save" at bounding box center [421, 229] width 25 height 12
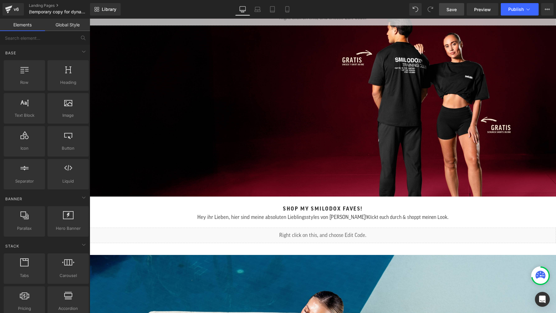
click at [451, 13] on link "Save" at bounding box center [451, 9] width 25 height 12
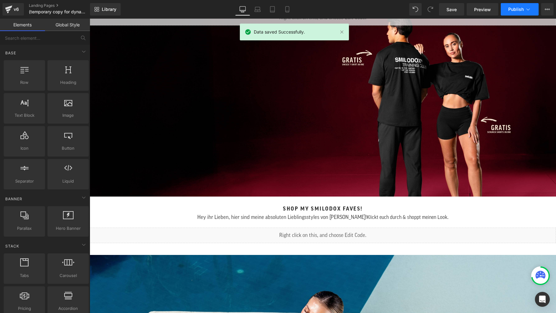
click at [514, 9] on span "Publish" at bounding box center [516, 9] width 16 height 5
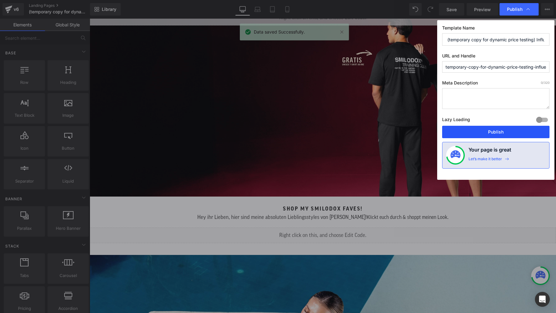
click at [504, 132] on button "Publish" at bounding box center [495, 132] width 107 height 12
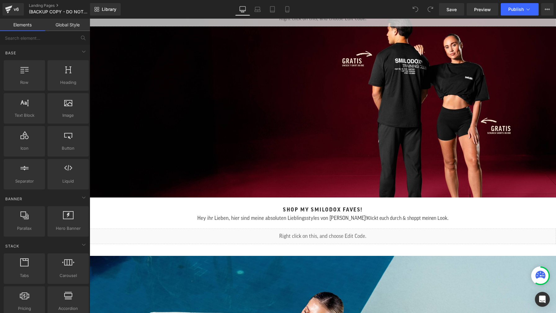
scroll to position [75, 0]
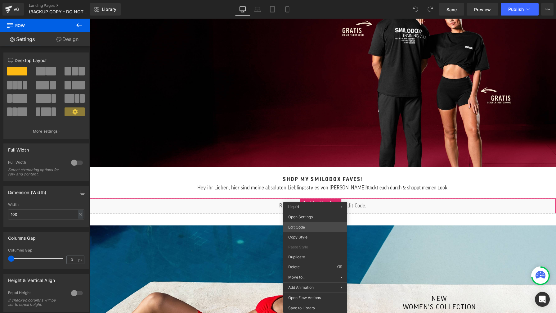
click at [312, 0] on div "You are previewing how the will restyle your page. You can not edit Elements in…" at bounding box center [278, 0] width 556 height 0
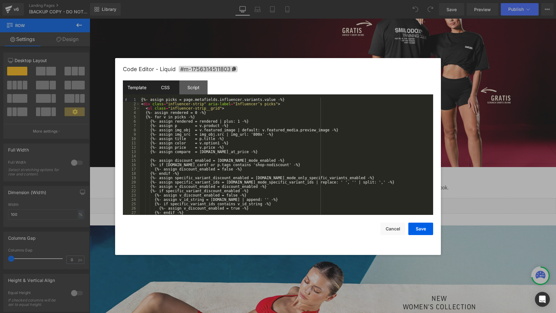
click at [0, 0] on div "CSS" at bounding box center [0, 0] width 0 height 0
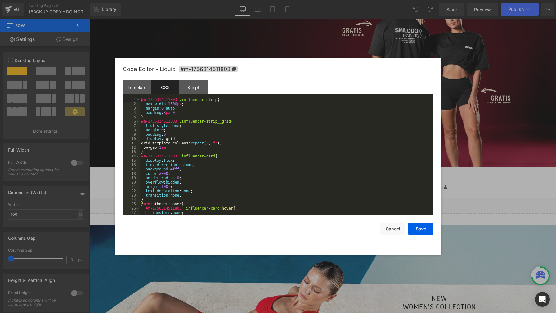
click at [269, 137] on div "#m-1756314511803 .influencer-strip { max-width : 1500 px ; margin : 0 auto ; pa…" at bounding box center [285, 160] width 291 height 126
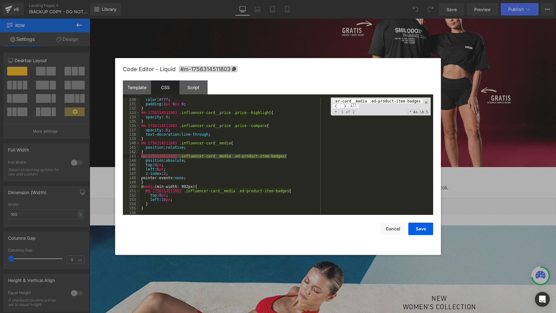
scroll to position [561, 0]
type input "#m-1756314511803 .influencer-card__media .ed-product-item-badges"
click at [159, 169] on div "color : #fff ; padding : 1 px 6 px 0 ; } #m-1756314511803 .influencer-card__pri…" at bounding box center [285, 160] width 291 height 126
click at [0, 0] on button "Save" at bounding box center [0, 0] width 0 height 0
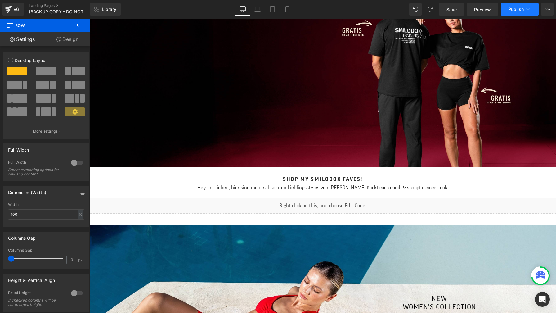
click at [510, 12] on button "Publish" at bounding box center [520, 9] width 38 height 12
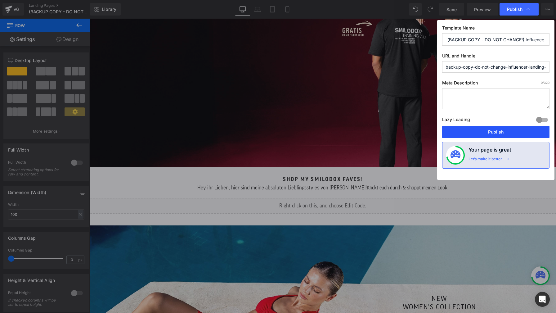
click at [0, 0] on button "Publish" at bounding box center [0, 0] width 0 height 0
